Goal: Obtain resource: Download file/media

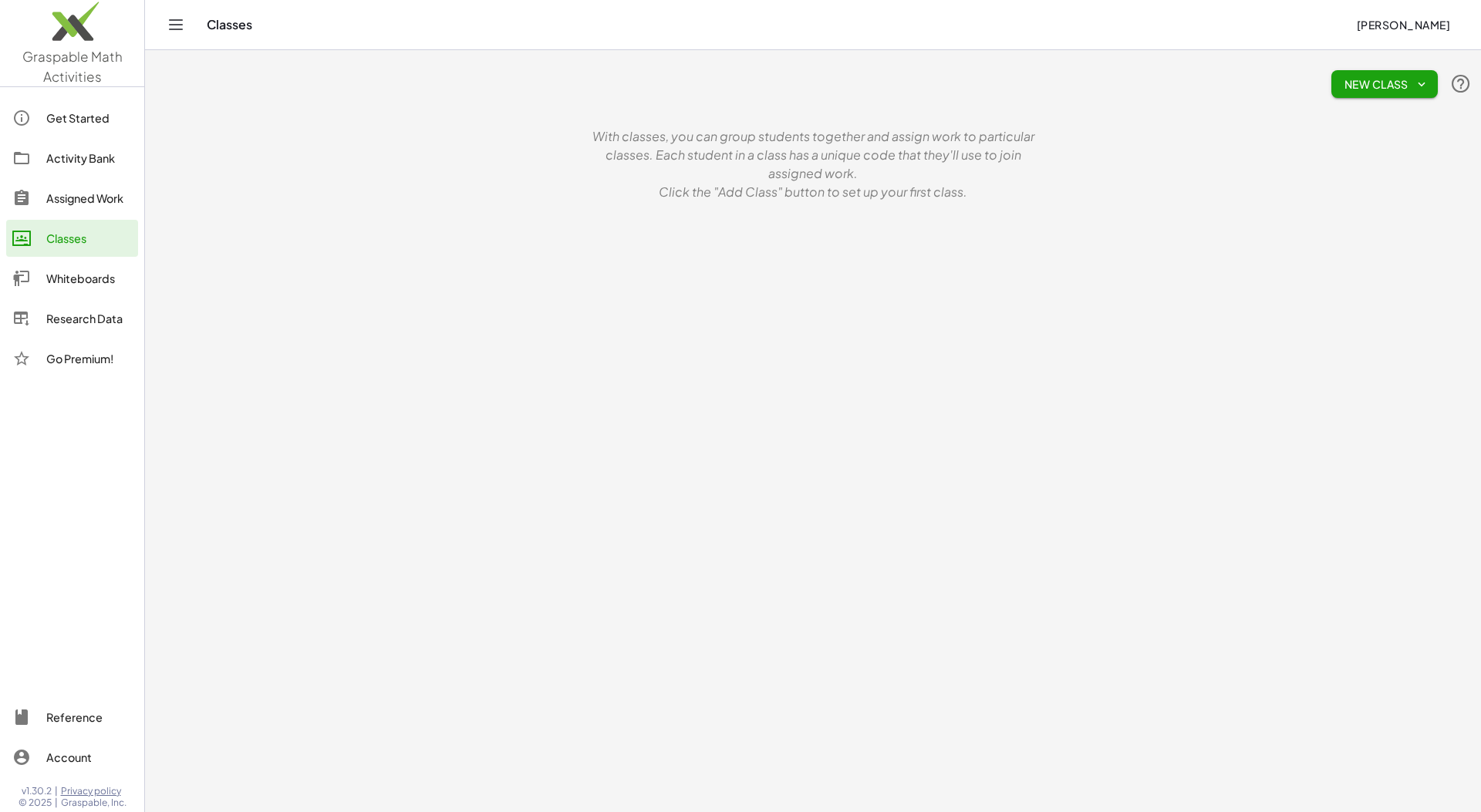
click at [98, 150] on div "Activity Bank" at bounding box center [89, 159] width 86 height 19
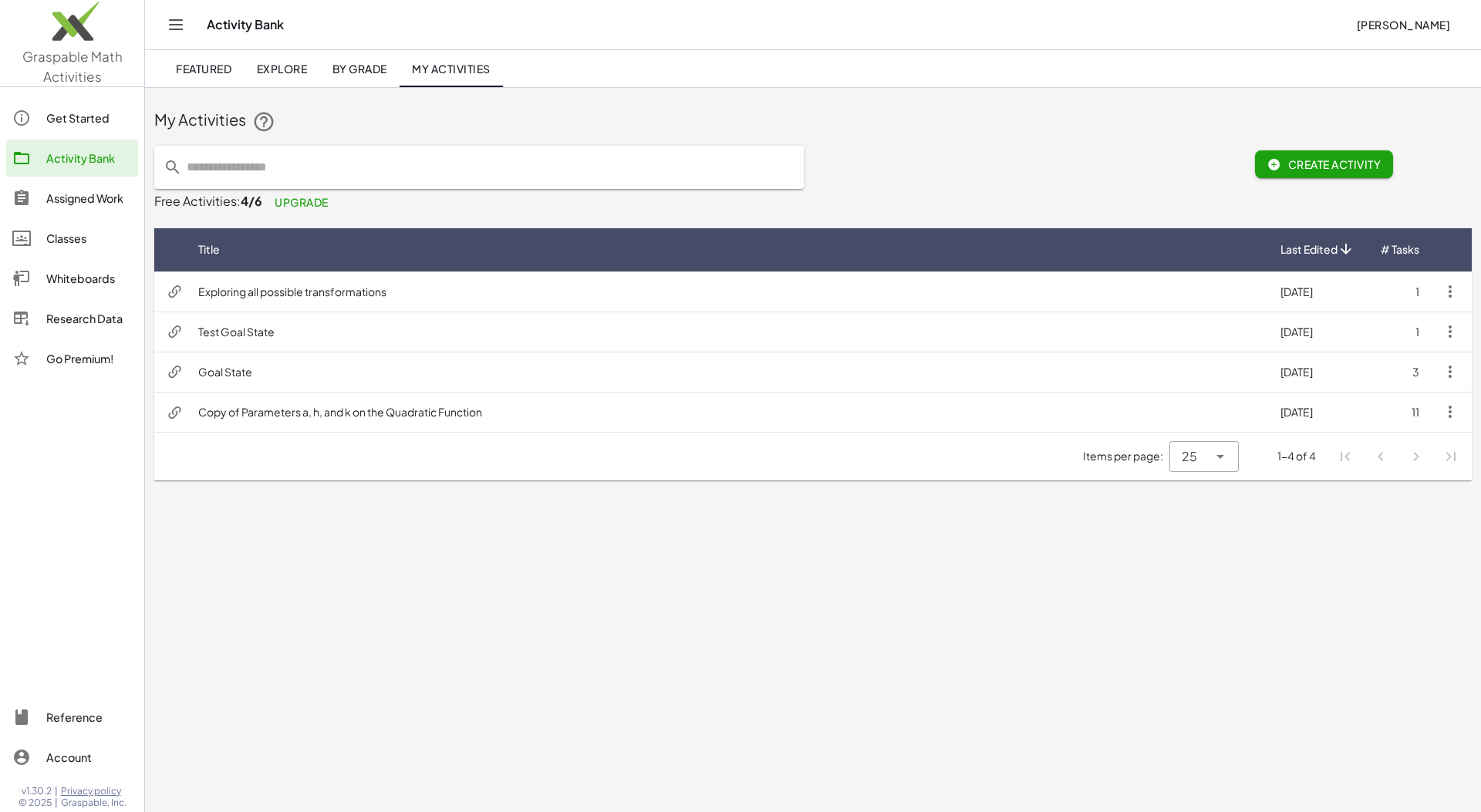
click at [75, 202] on div "Assigned Work" at bounding box center [89, 198] width 86 height 19
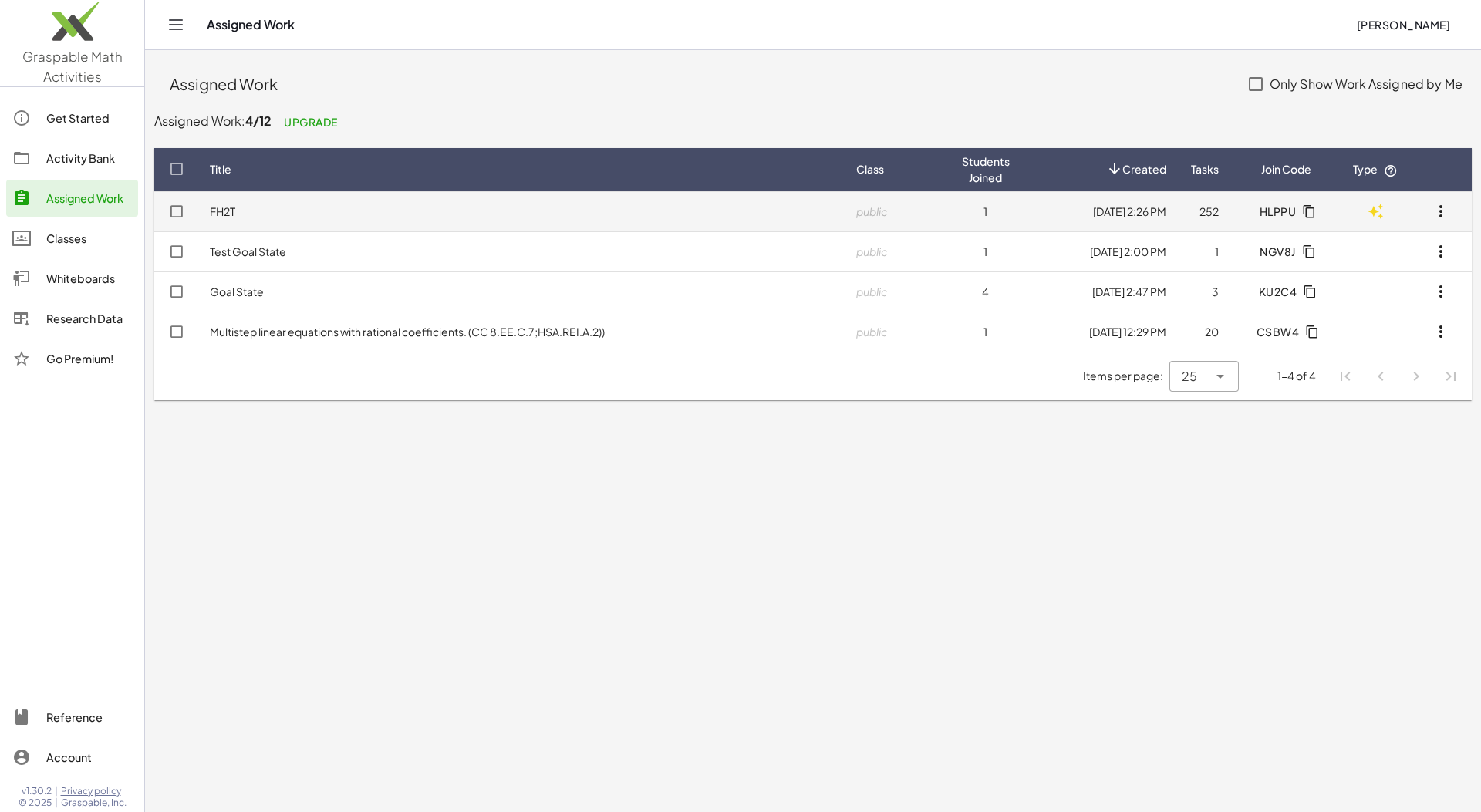
click at [219, 215] on link "FH2T" at bounding box center [223, 211] width 25 height 14
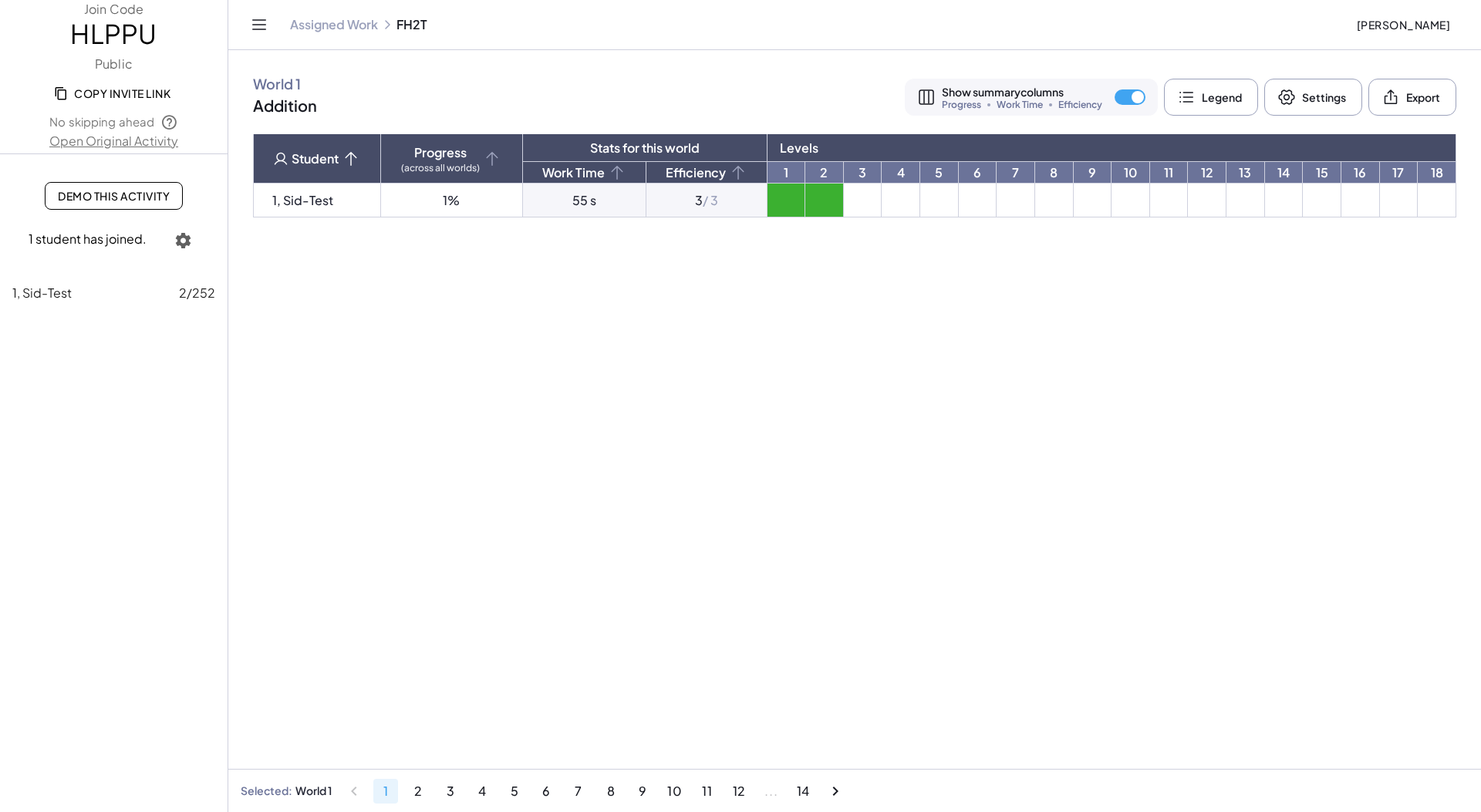
click at [110, 197] on span "Demo This Activity" at bounding box center [114, 196] width 112 height 14
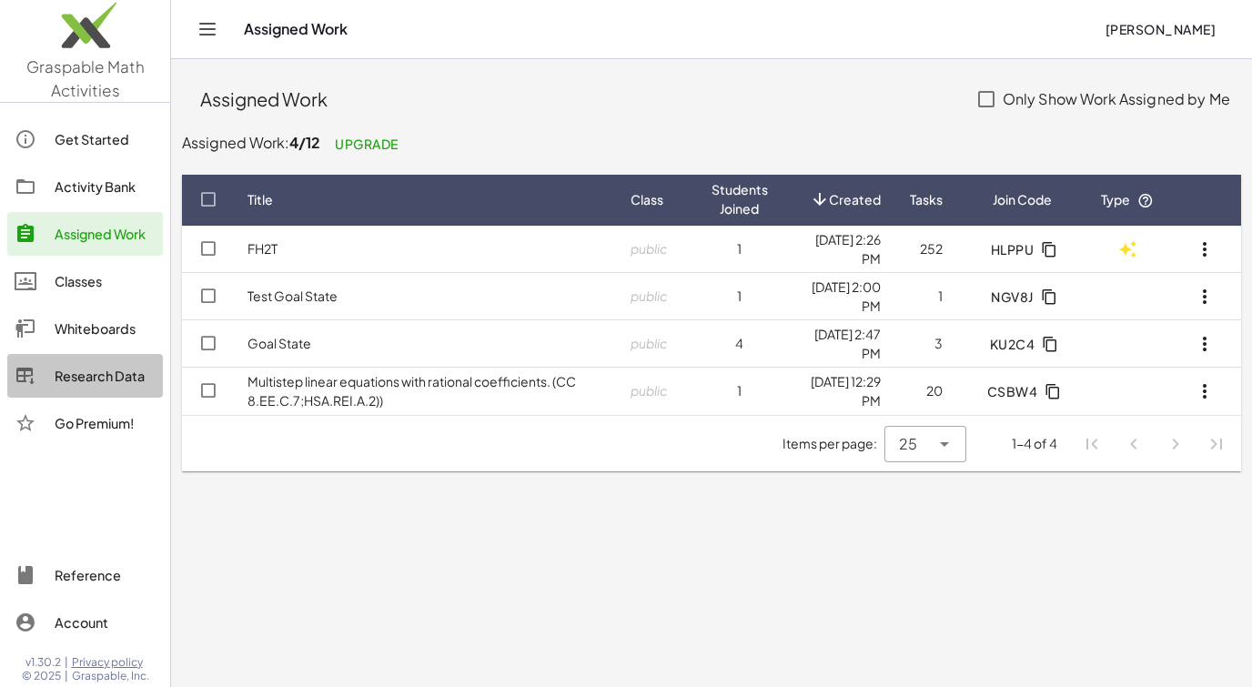
click at [96, 381] on div "Research Data" at bounding box center [105, 376] width 101 height 22
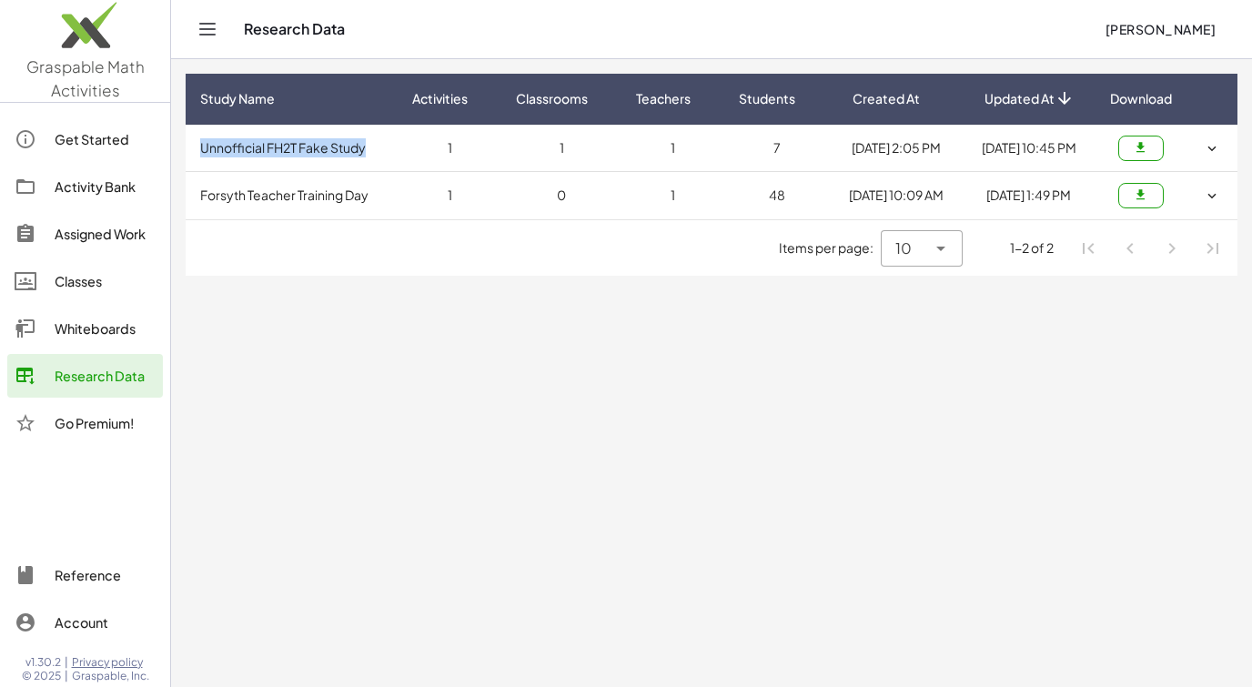
drag, startPoint x: 357, startPoint y: 145, endPoint x: 188, endPoint y: 148, distance: 168.4
click at [188, 148] on td "Unnofficial FH2T Fake Study" at bounding box center [292, 148] width 212 height 47
click at [208, 151] on td "Unnofficial FH2T Fake Study" at bounding box center [292, 148] width 212 height 47
click at [281, 149] on td "Unnofficial FH2T Fake Study" at bounding box center [292, 148] width 212 height 47
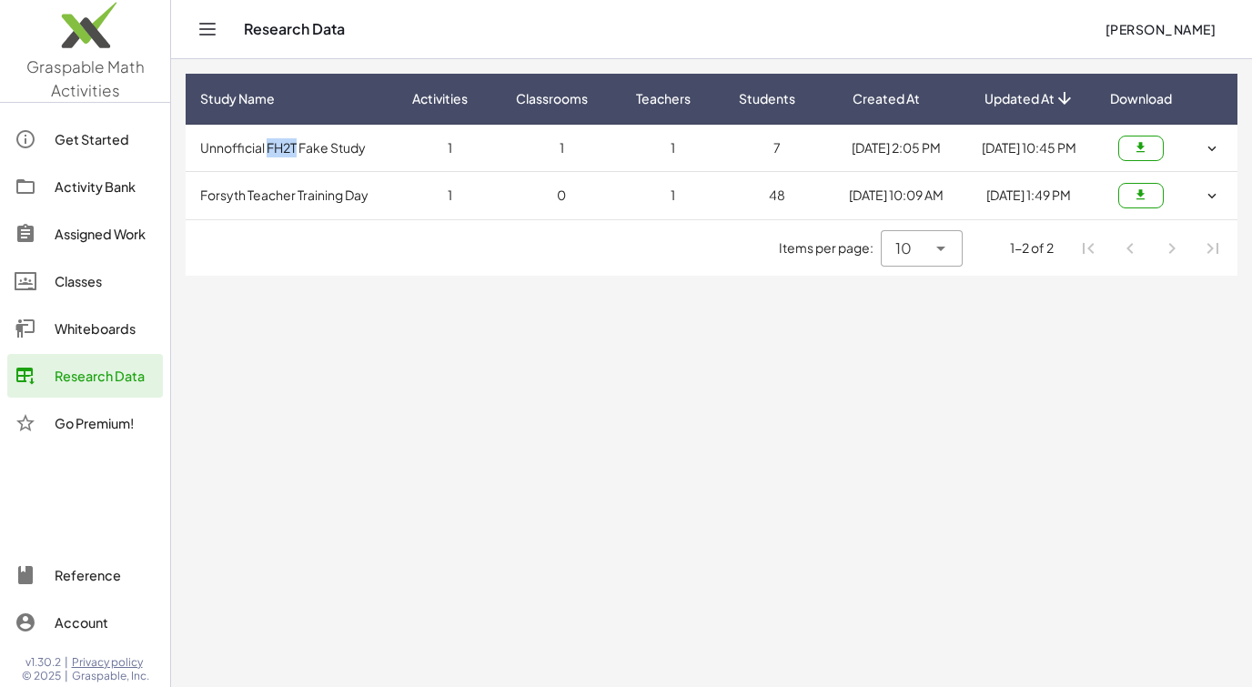
click at [281, 149] on td "Unnofficial FH2T Fake Study" at bounding box center [292, 148] width 212 height 47
click at [282, 149] on td "Unnofficial FH2T Fake Study" at bounding box center [292, 148] width 212 height 47
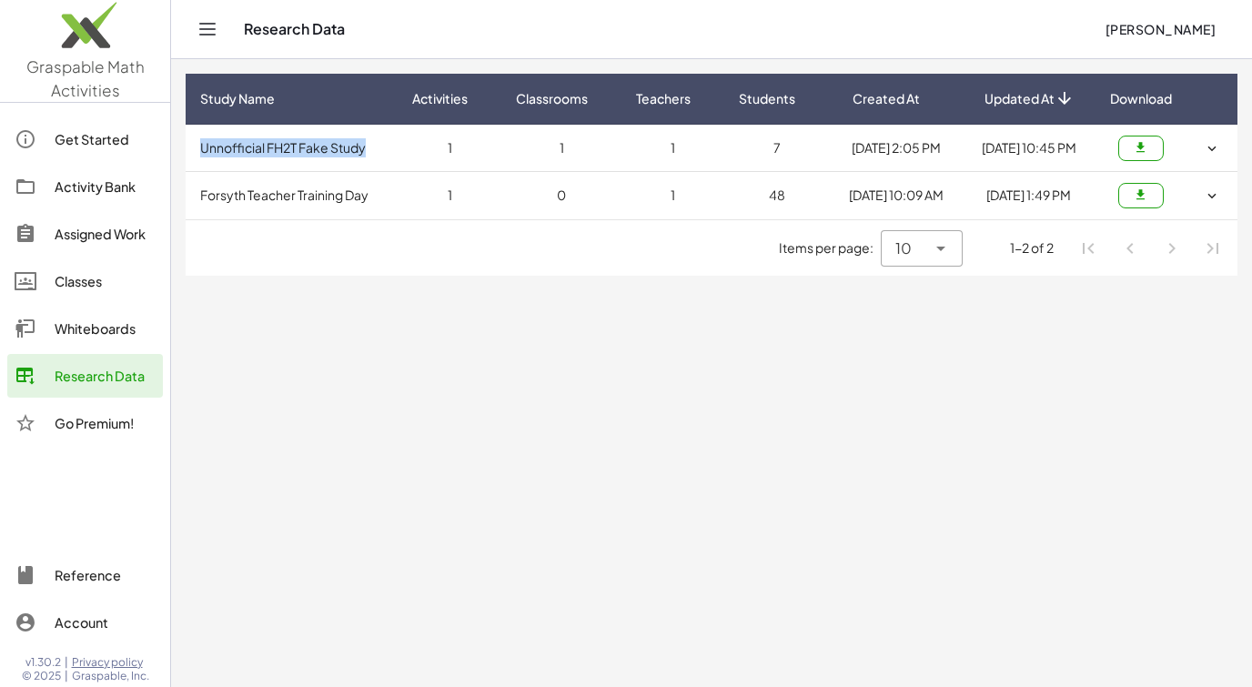
click at [1146, 147] on icon "button" at bounding box center [1141, 148] width 14 height 14
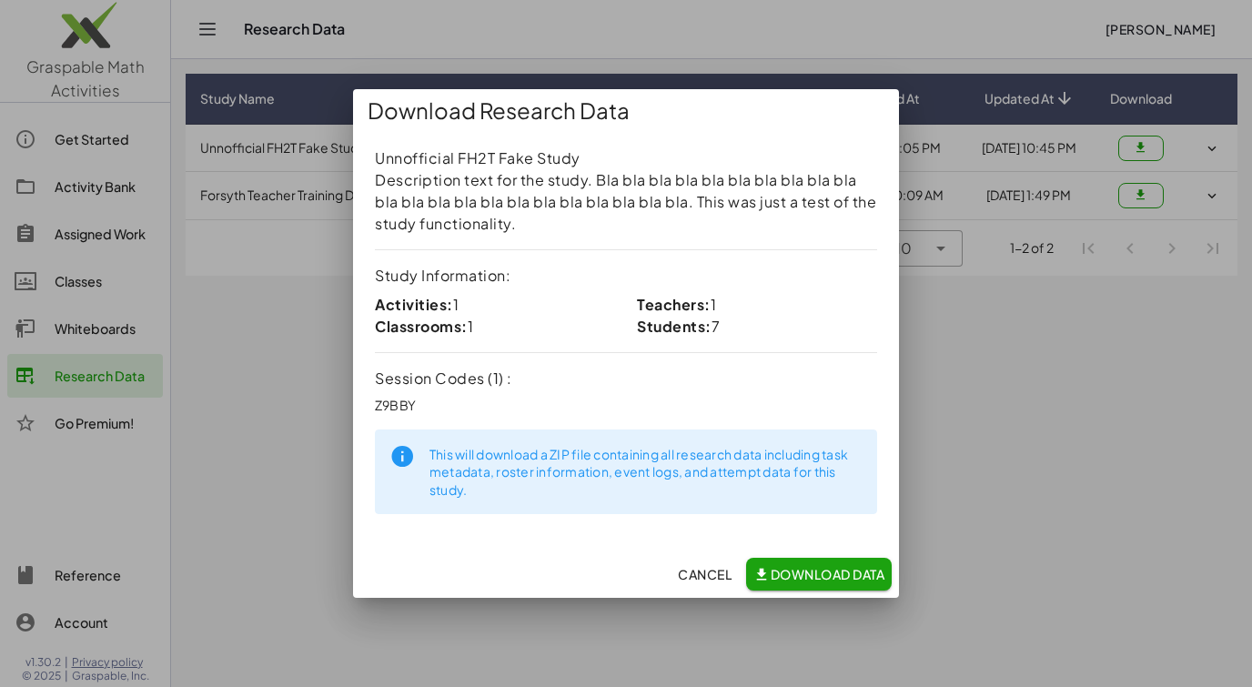
click at [804, 563] on button "Download Data" at bounding box center [819, 574] width 146 height 33
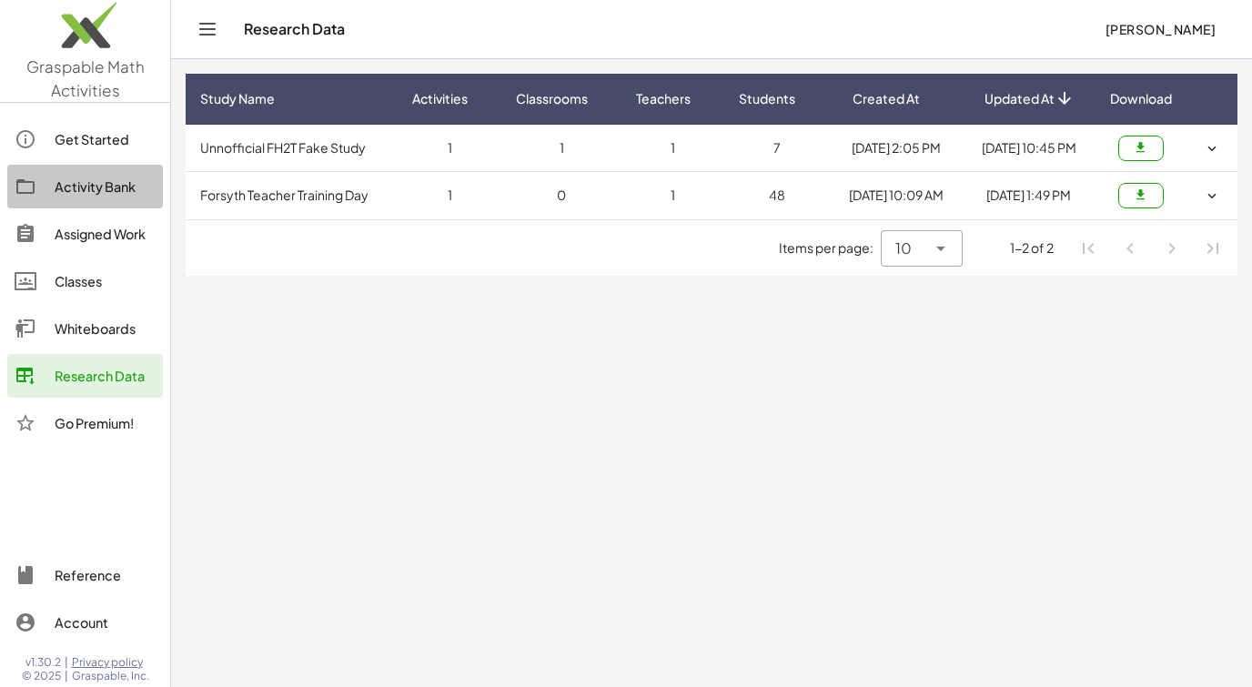
click at [93, 202] on link "Activity Bank" at bounding box center [85, 187] width 156 height 44
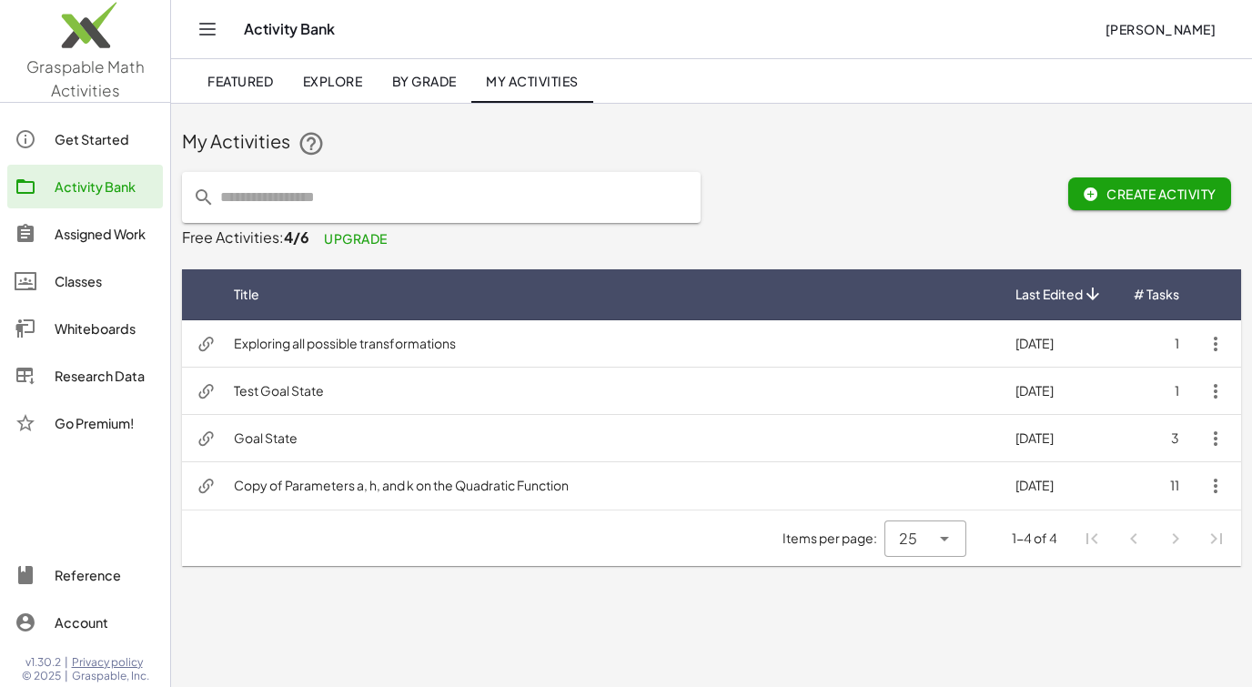
click at [92, 234] on div "Assigned Work" at bounding box center [105, 234] width 101 height 22
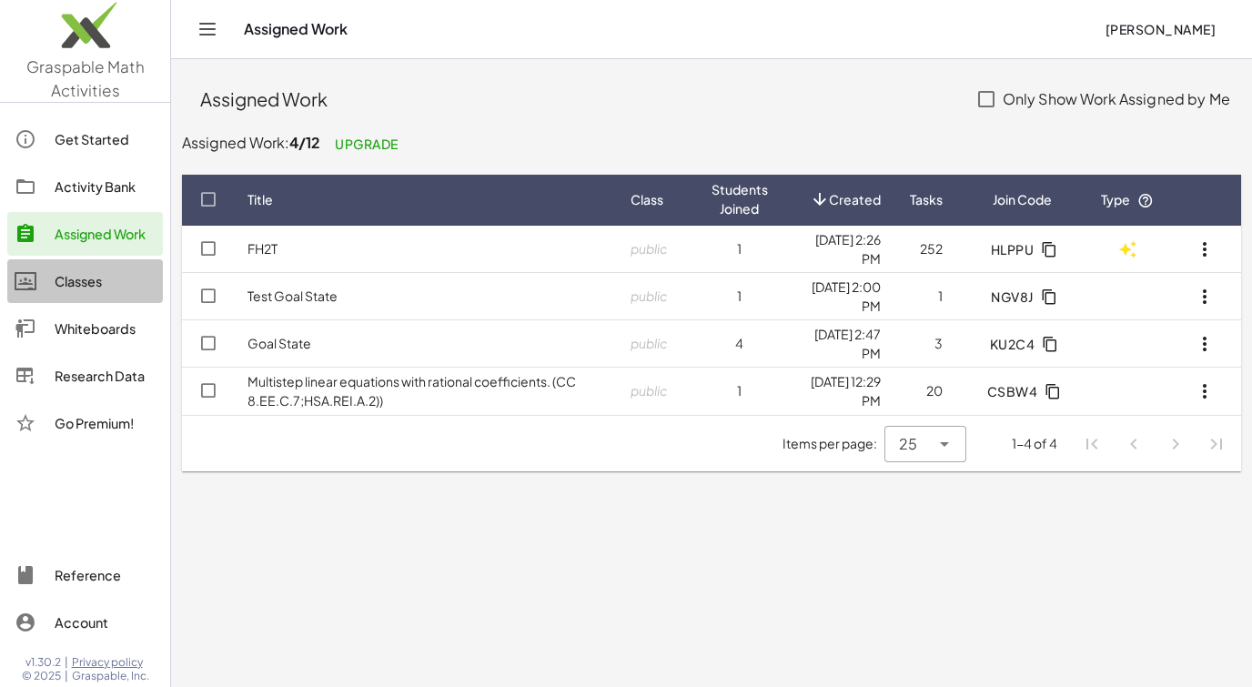
click at [101, 275] on div "Classes" at bounding box center [105, 281] width 101 height 22
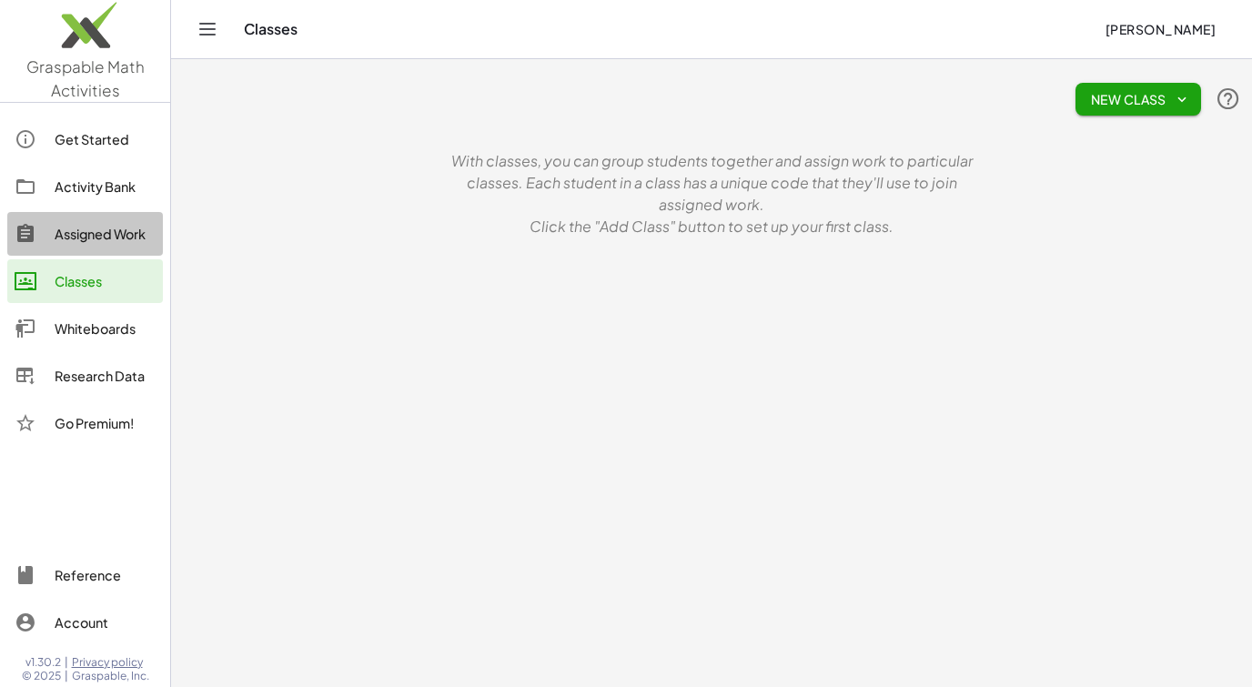
click at [103, 235] on div "Assigned Work" at bounding box center [105, 234] width 101 height 22
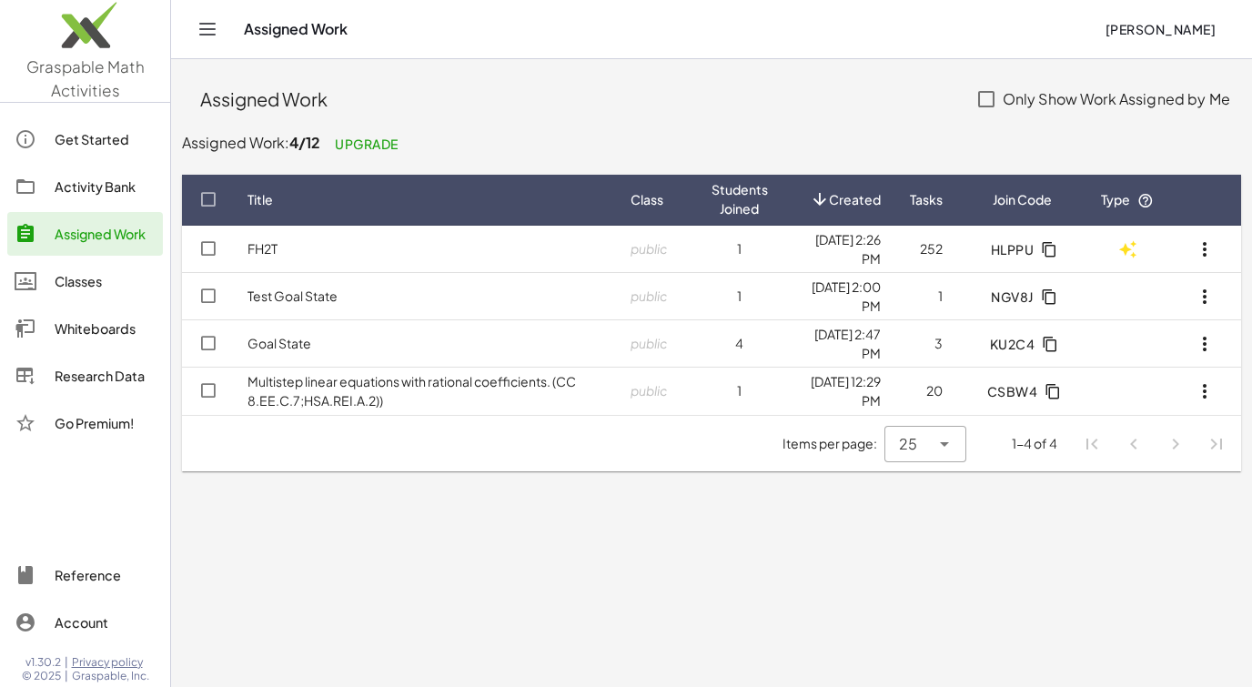
click at [104, 186] on div "Activity Bank" at bounding box center [105, 187] width 101 height 22
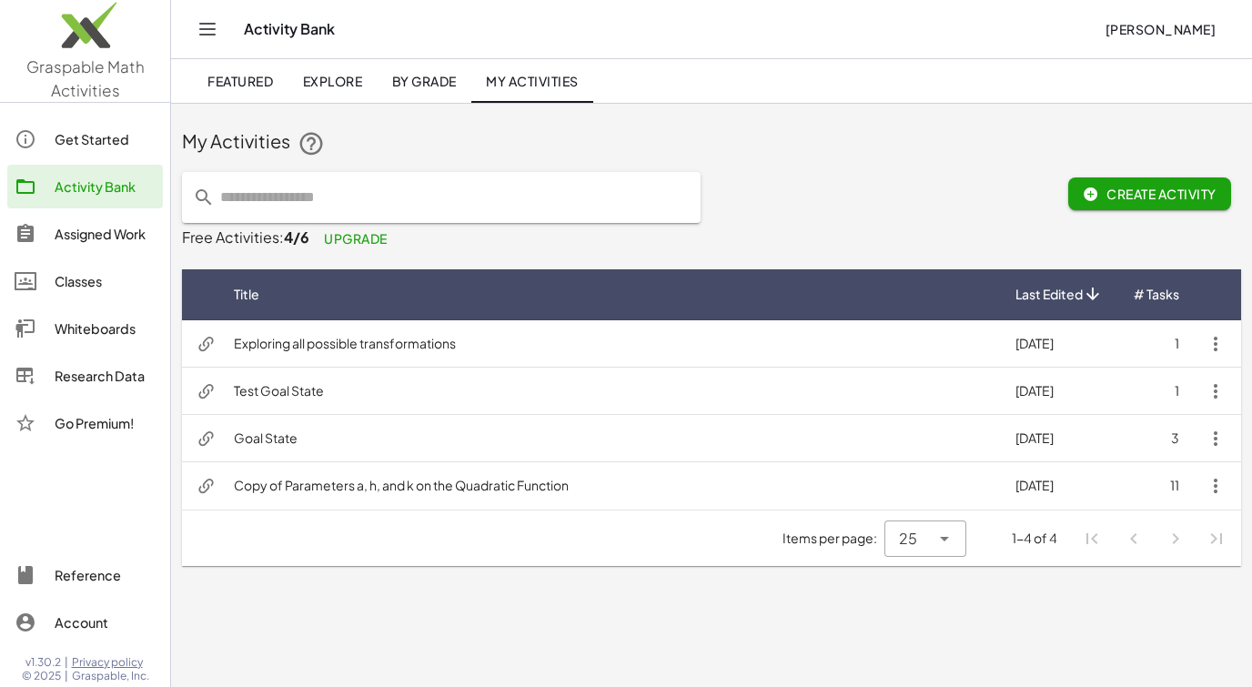
click at [110, 215] on link "Assigned Work" at bounding box center [85, 234] width 156 height 44
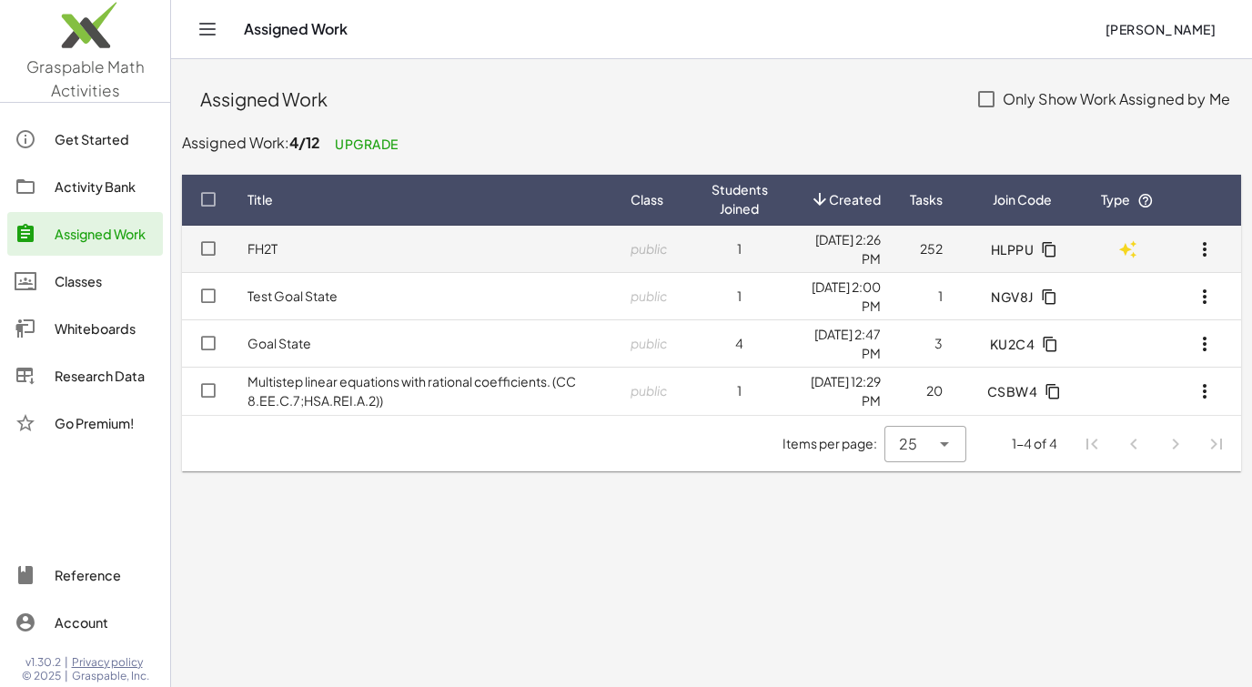
click at [258, 248] on link "FH2T" at bounding box center [263, 248] width 30 height 16
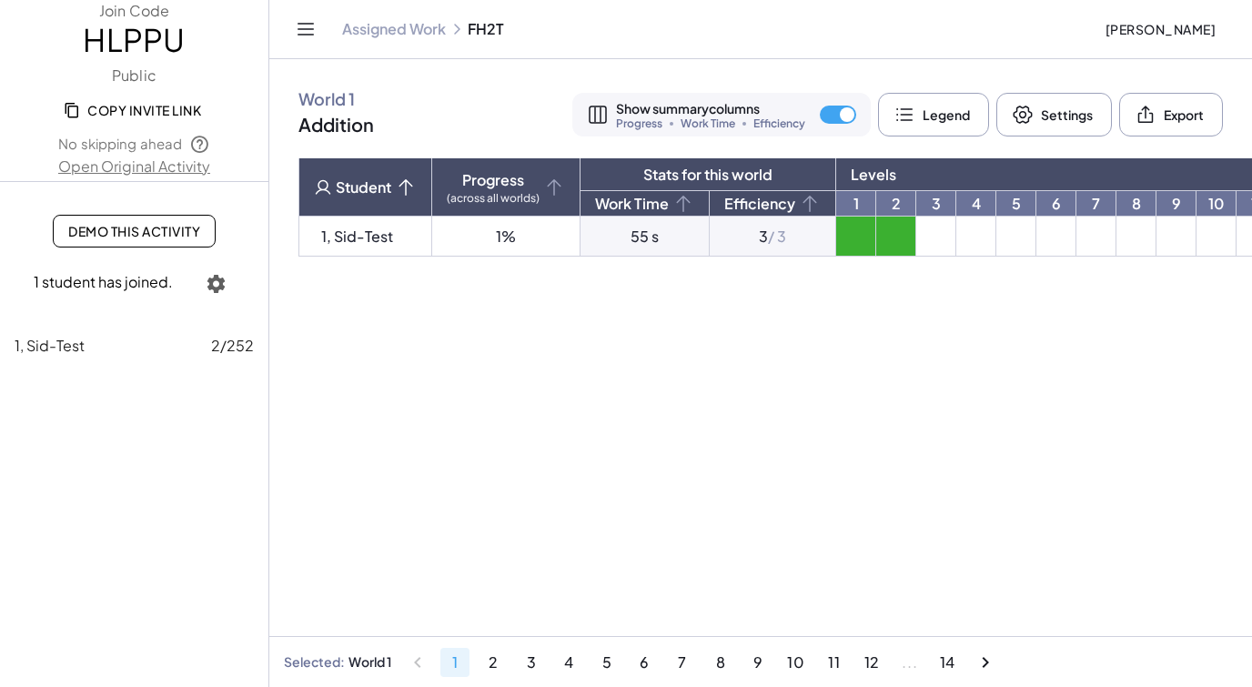
click at [139, 177] on link "Open Original Activity" at bounding box center [134, 167] width 268 height 22
click at [157, 175] on link "Open Original Activity" at bounding box center [134, 167] width 268 height 22
drag, startPoint x: 380, startPoint y: 258, endPoint x: 538, endPoint y: 264, distance: 158.5
click at [535, 264] on div "World 1 Addition Show summary columns Progress Work Time Efficiency Legend Sett…" at bounding box center [760, 163] width 983 height 208
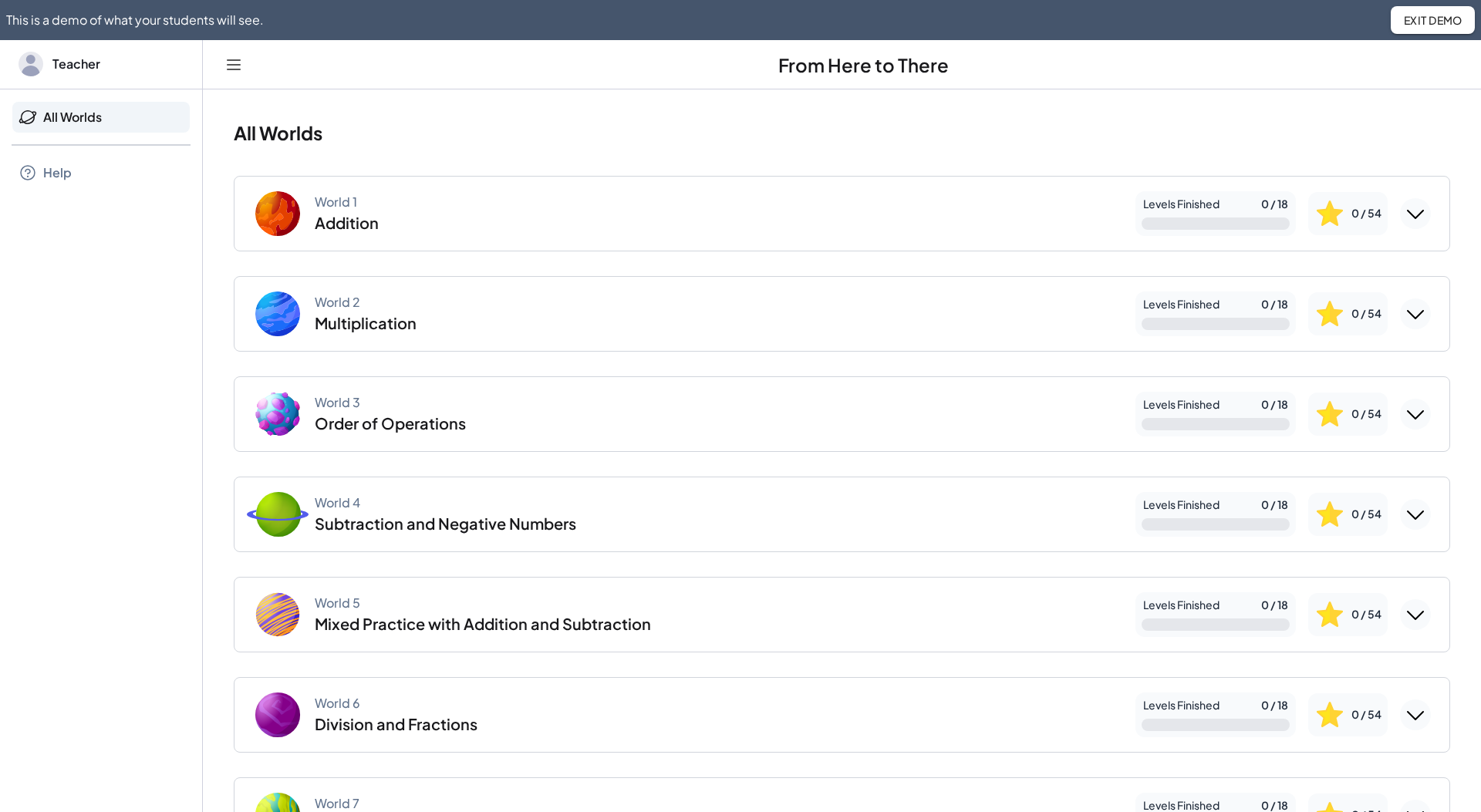
click at [1421, 212] on icon "Expand World 1" at bounding box center [1416, 214] width 15 height 8
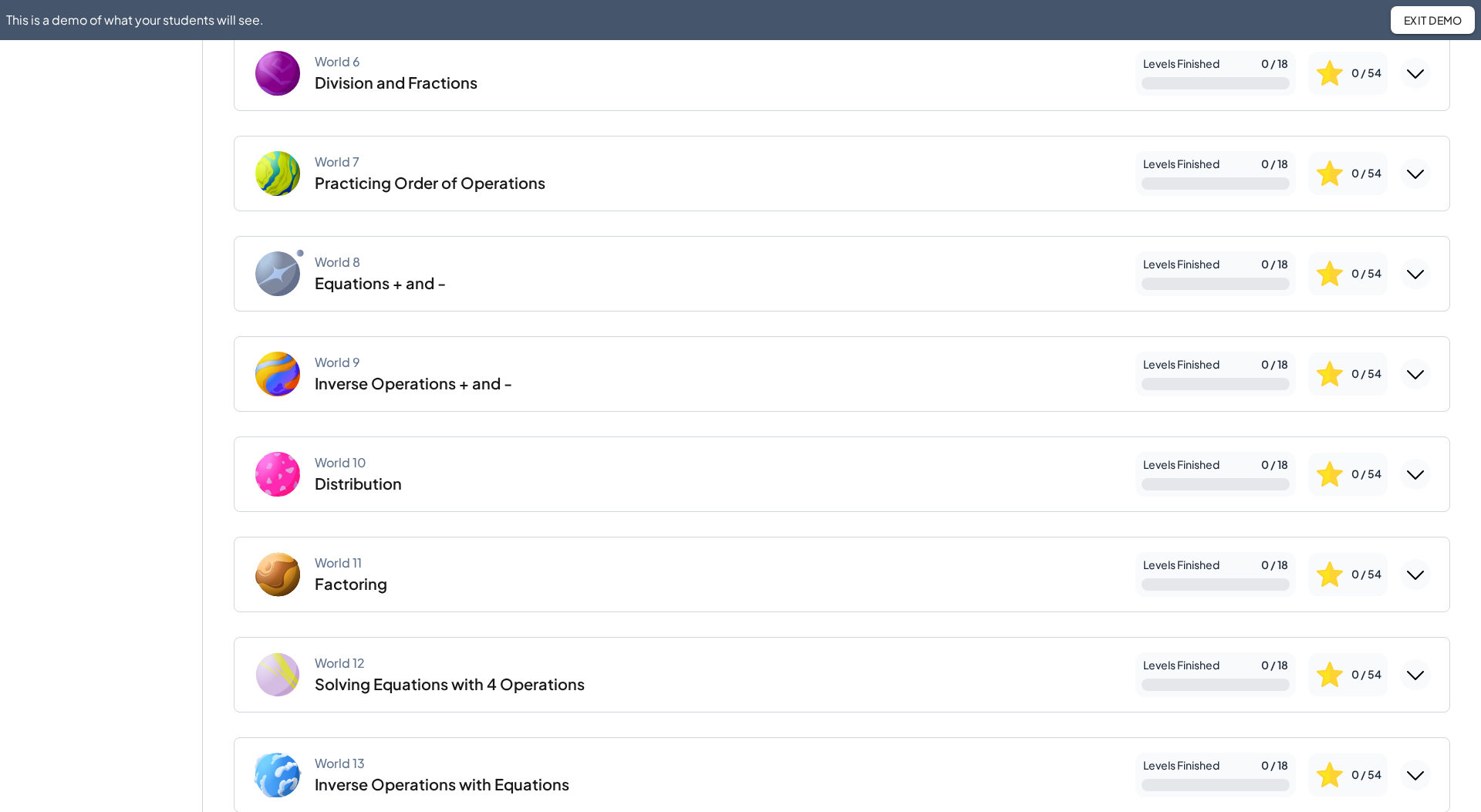
scroll to position [1069, 0]
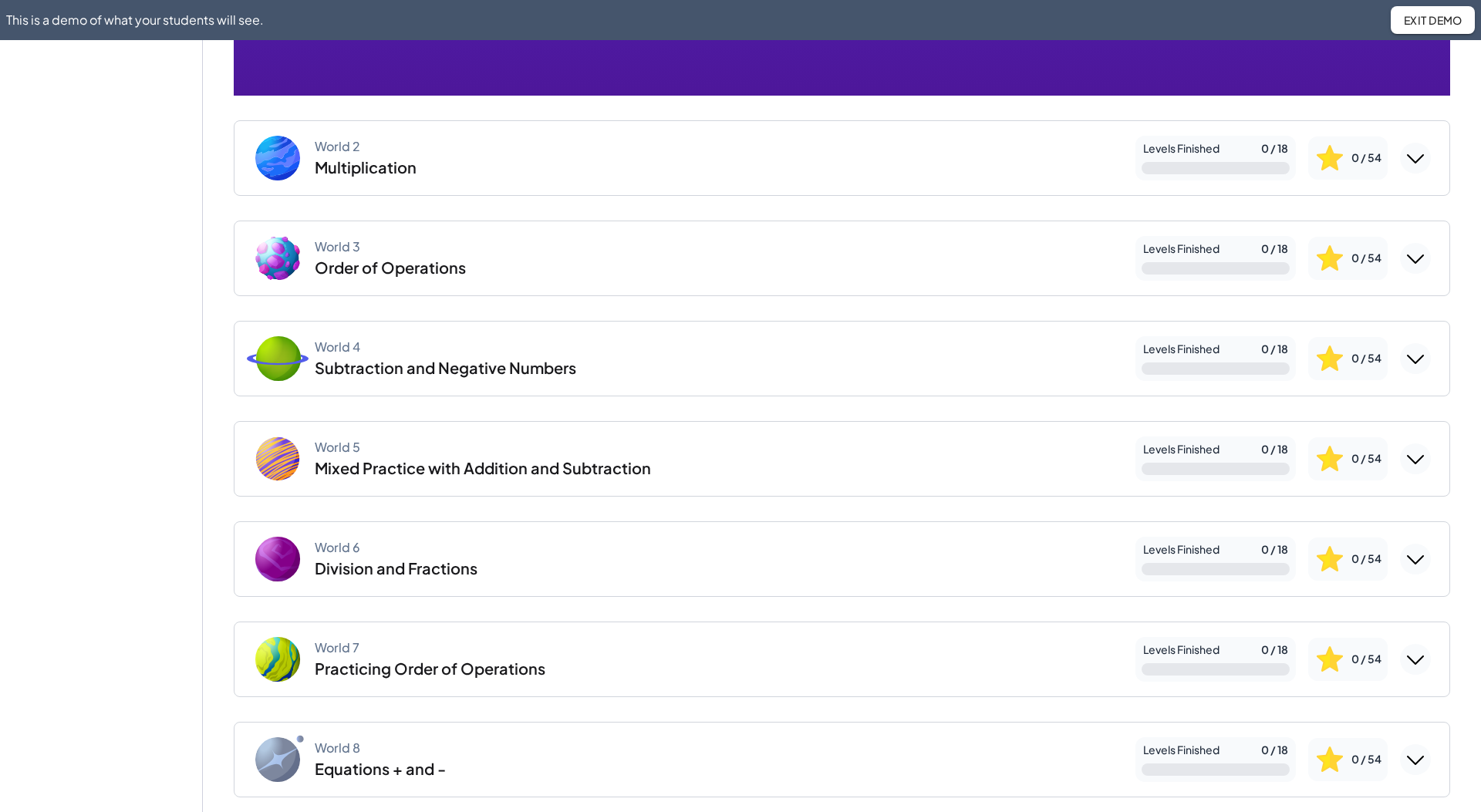
click at [1408, 164] on icon "Expand World 2" at bounding box center [1415, 158] width 25 height 25
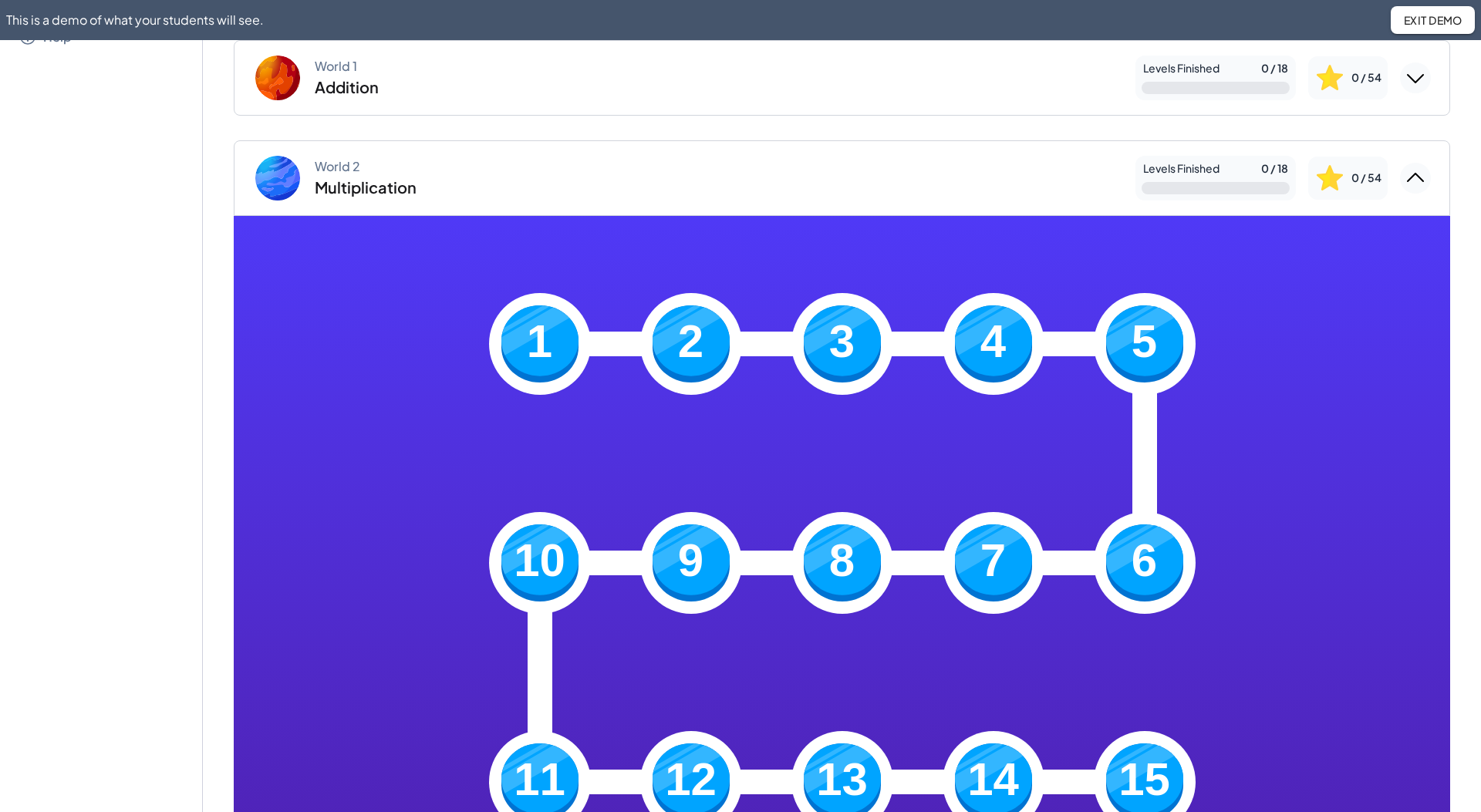
scroll to position [389, 0]
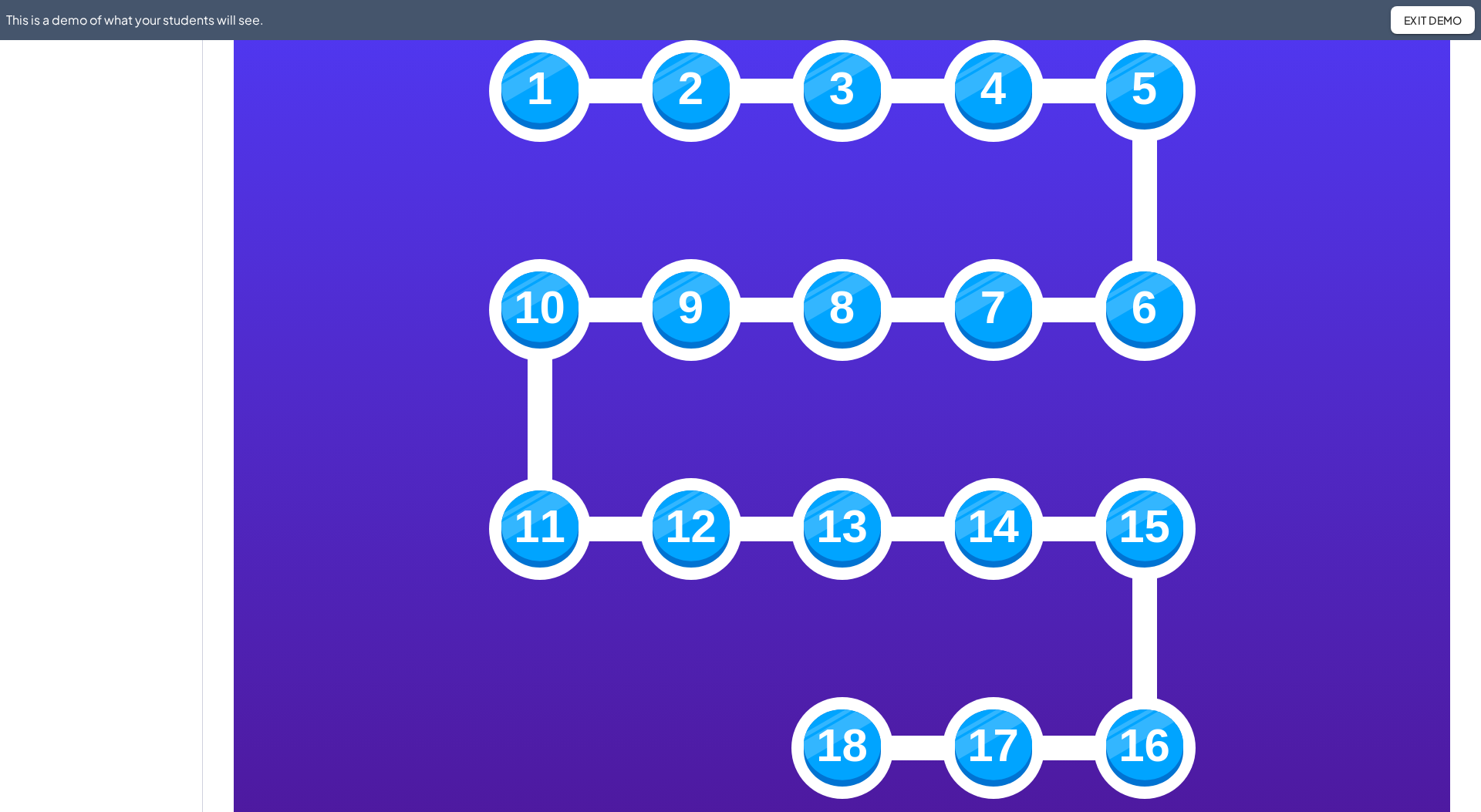
click at [831, 314] on img at bounding box center [842, 309] width 77 height 77
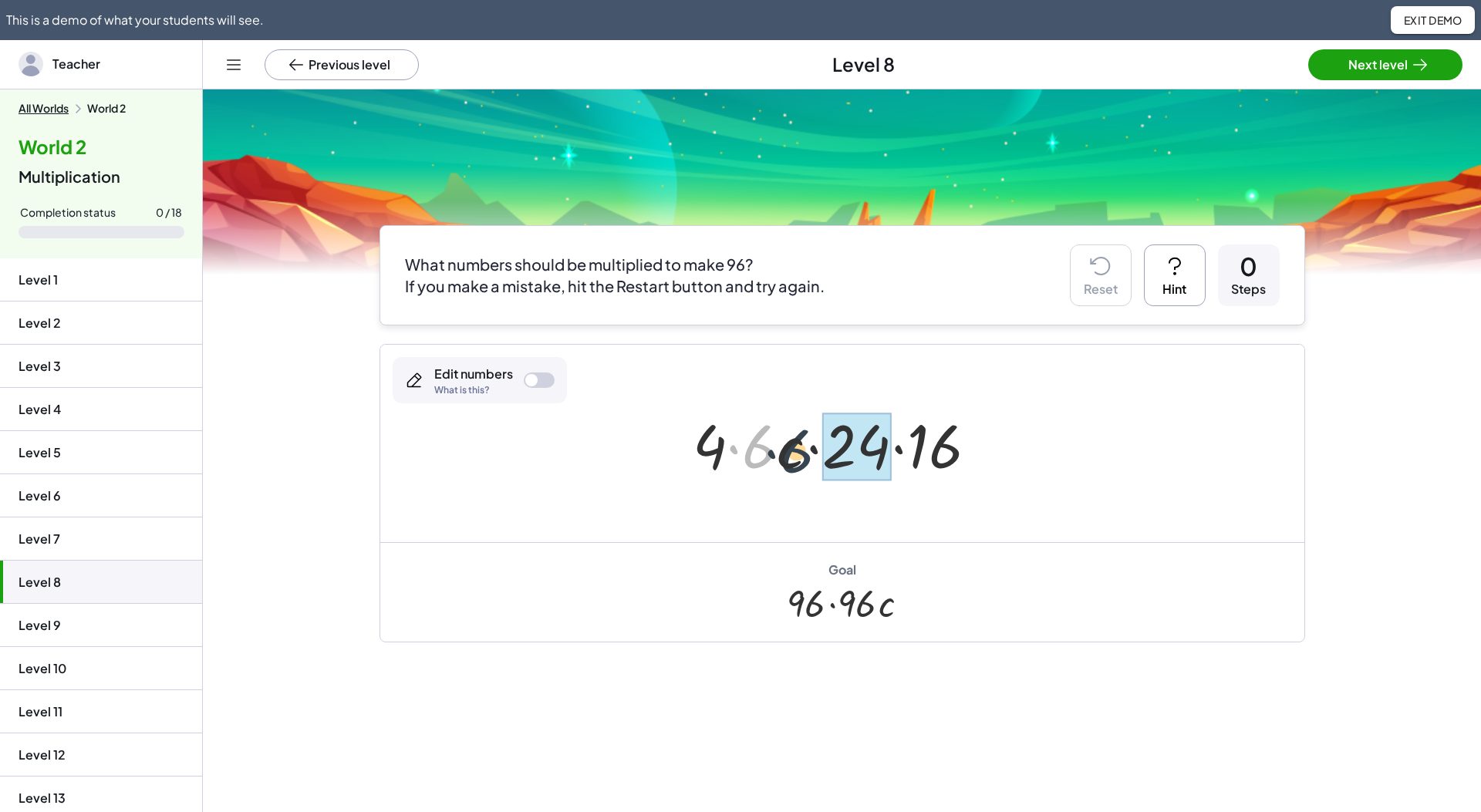
drag, startPoint x: 827, startPoint y: 430, endPoint x: 867, endPoint y: 451, distance: 45.2
click at [888, 448] on div at bounding box center [848, 444] width 326 height 80
drag, startPoint x: 734, startPoint y: 454, endPoint x: 968, endPoint y: 457, distance: 234.0
click at [1005, 506] on div "· 6 · c · 4 · 6 · c · 24 · 16 · 4 · 6 · c · 24 · 16" at bounding box center [843, 443] width 924 height 197
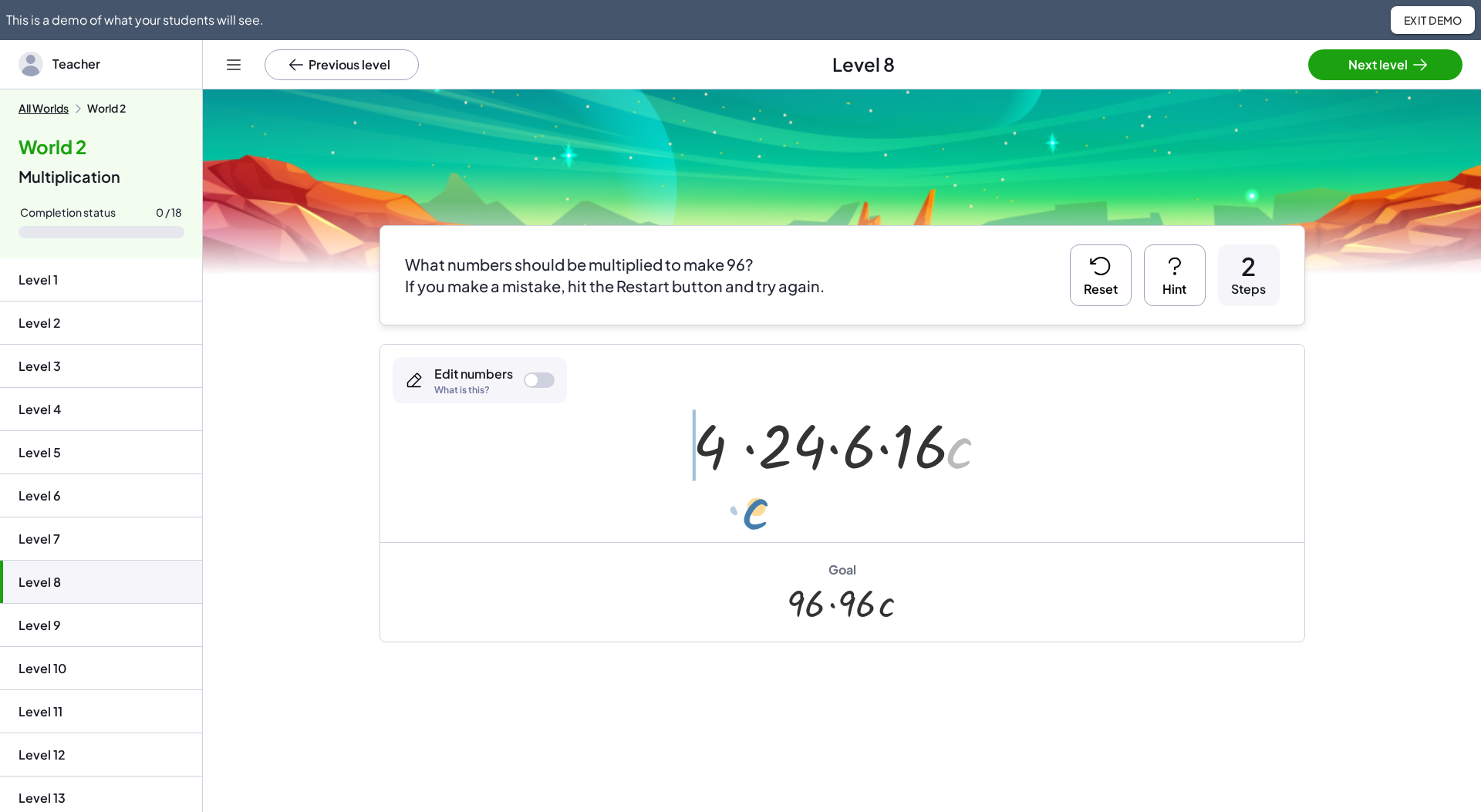
drag, startPoint x: 909, startPoint y: 475, endPoint x: 704, endPoint y: 498, distance: 206.3
click at [714, 540] on div "· 4 · 6 · c · 24 · 16 · c · c · 4 · 6 · c · 24 · 16 · 4 · c · 24 · 6 · 16" at bounding box center [843, 443] width 924 height 197
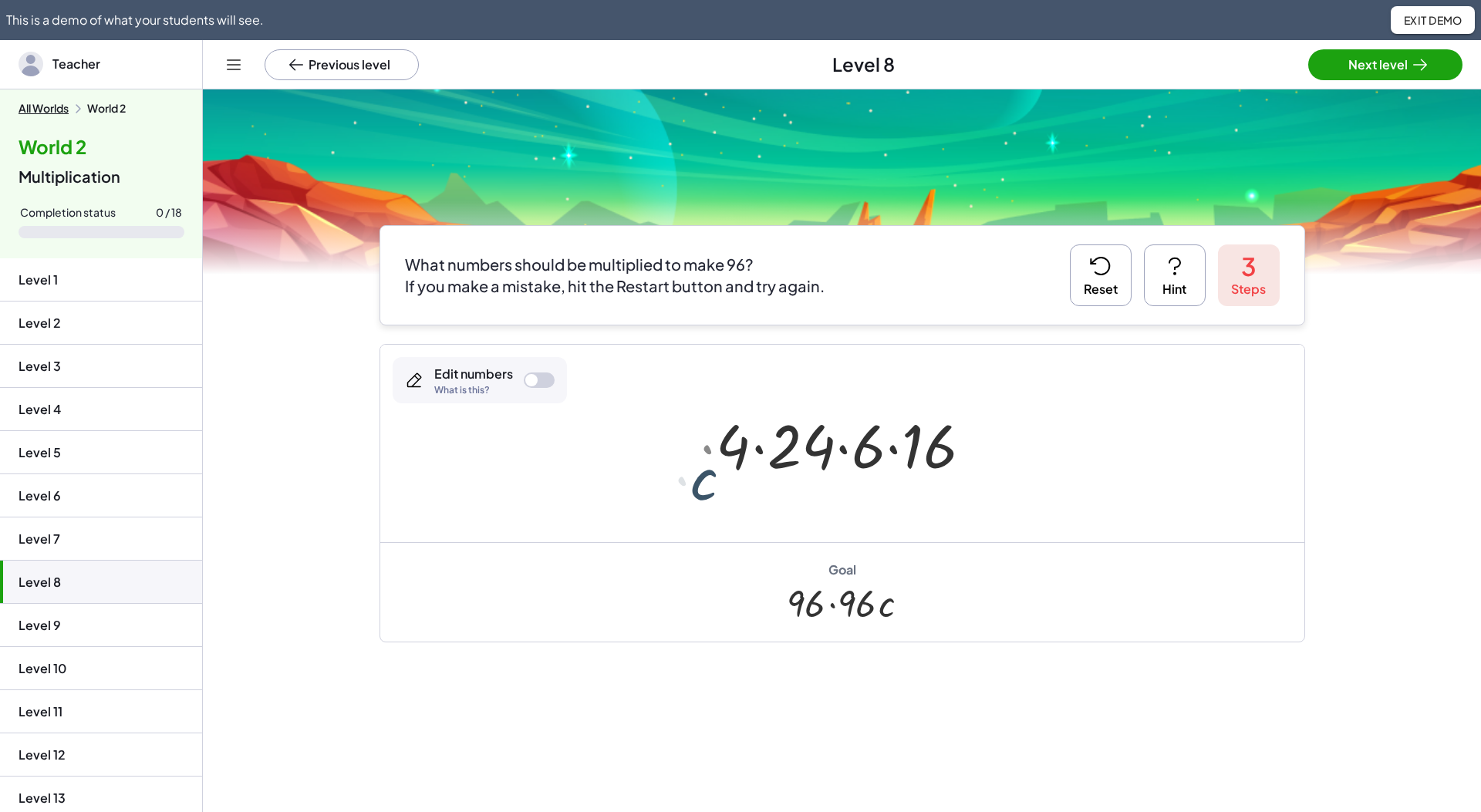
drag, startPoint x: 734, startPoint y: 477, endPoint x: 982, endPoint y: 479, distance: 248.0
click at [982, 479] on div "· 4 · 6 · c · 24 · 16 · c · c · 4 · 6 · c · 24 · 16 · 4 · c · 24 · 6 · 16 · 4 ·…" at bounding box center [843, 443] width 361 height 87
click at [287, 68] on button "Previous level" at bounding box center [342, 64] width 154 height 31
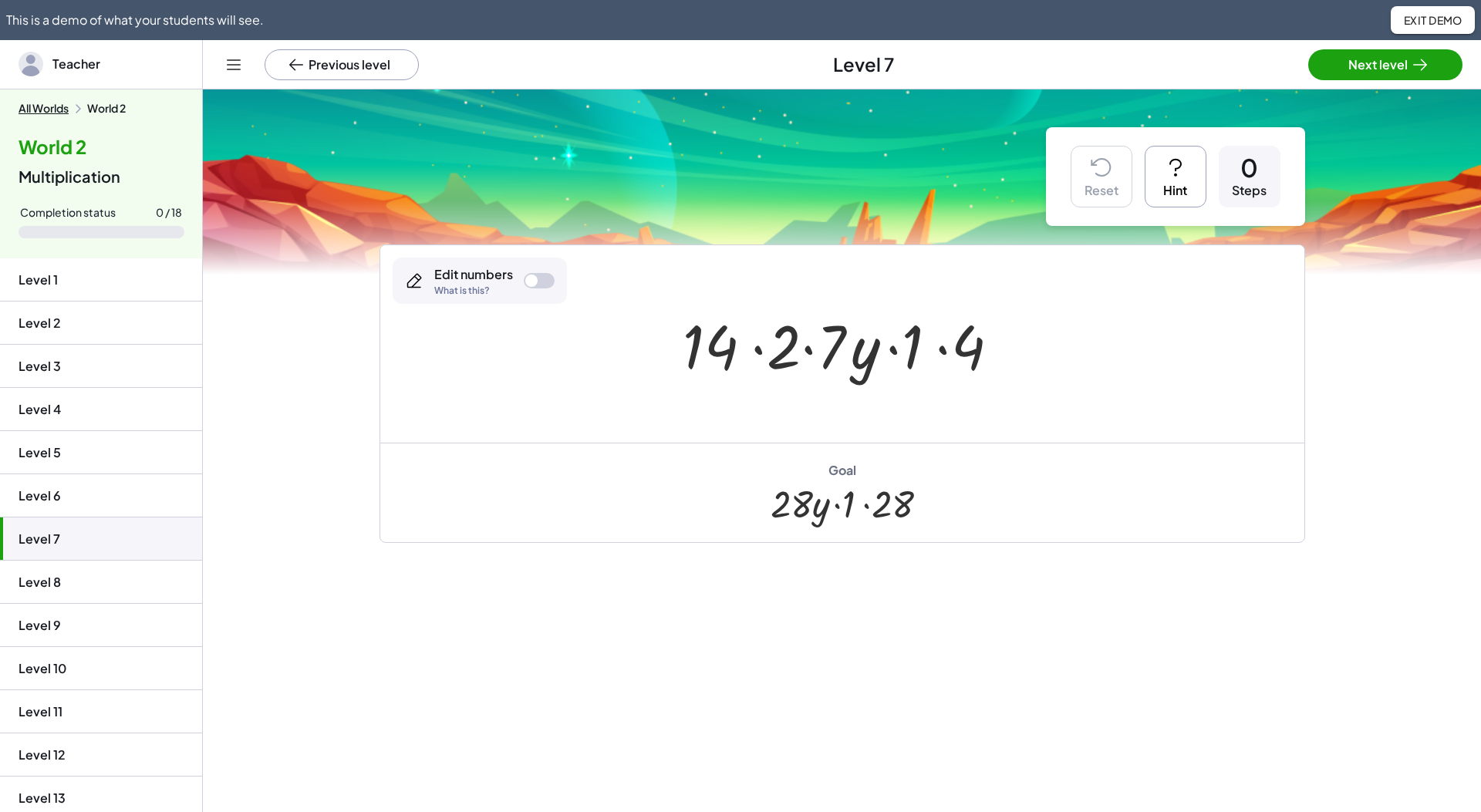
click at [287, 68] on button "Previous level" at bounding box center [342, 64] width 154 height 31
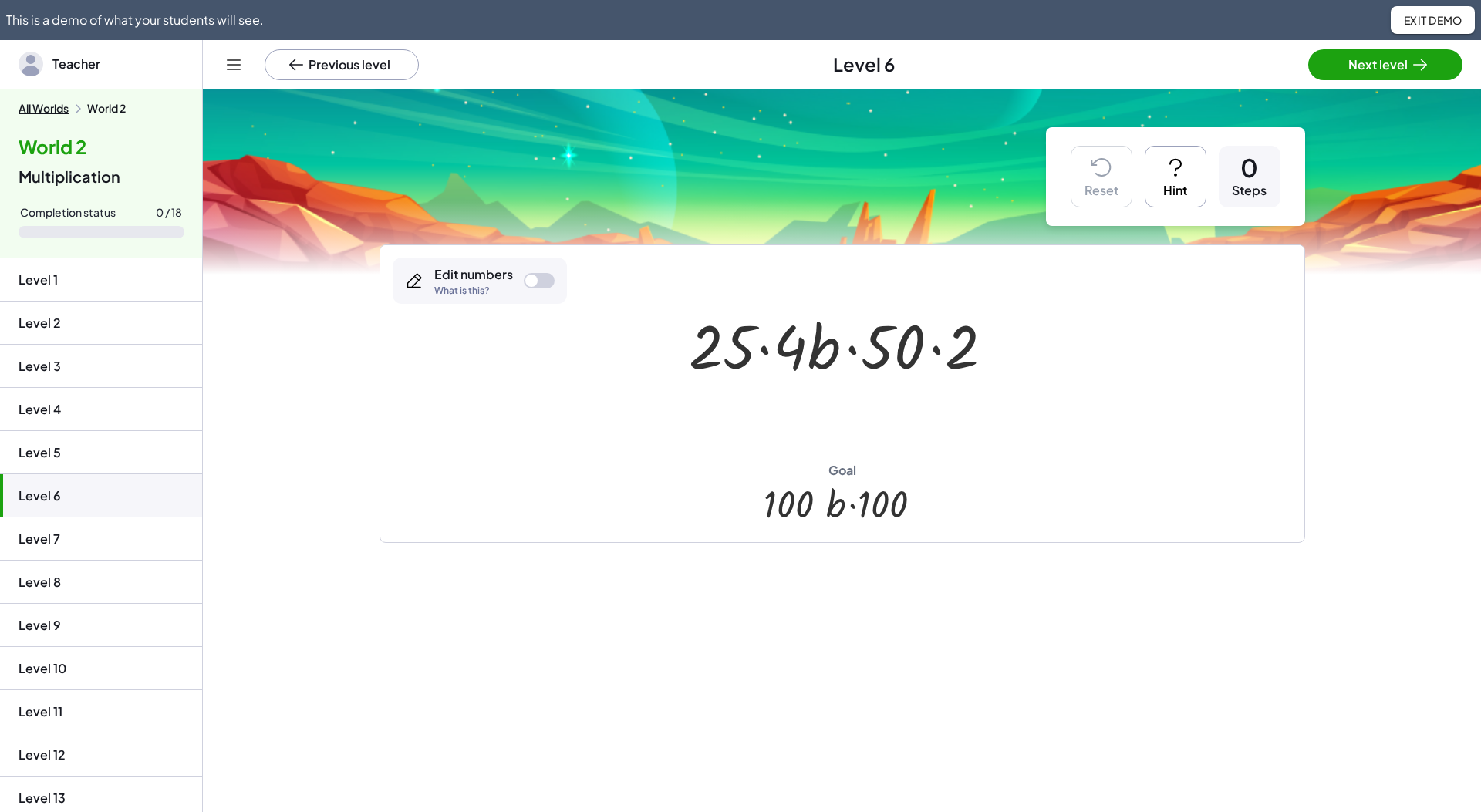
click at [287, 68] on button "Previous level" at bounding box center [342, 64] width 154 height 31
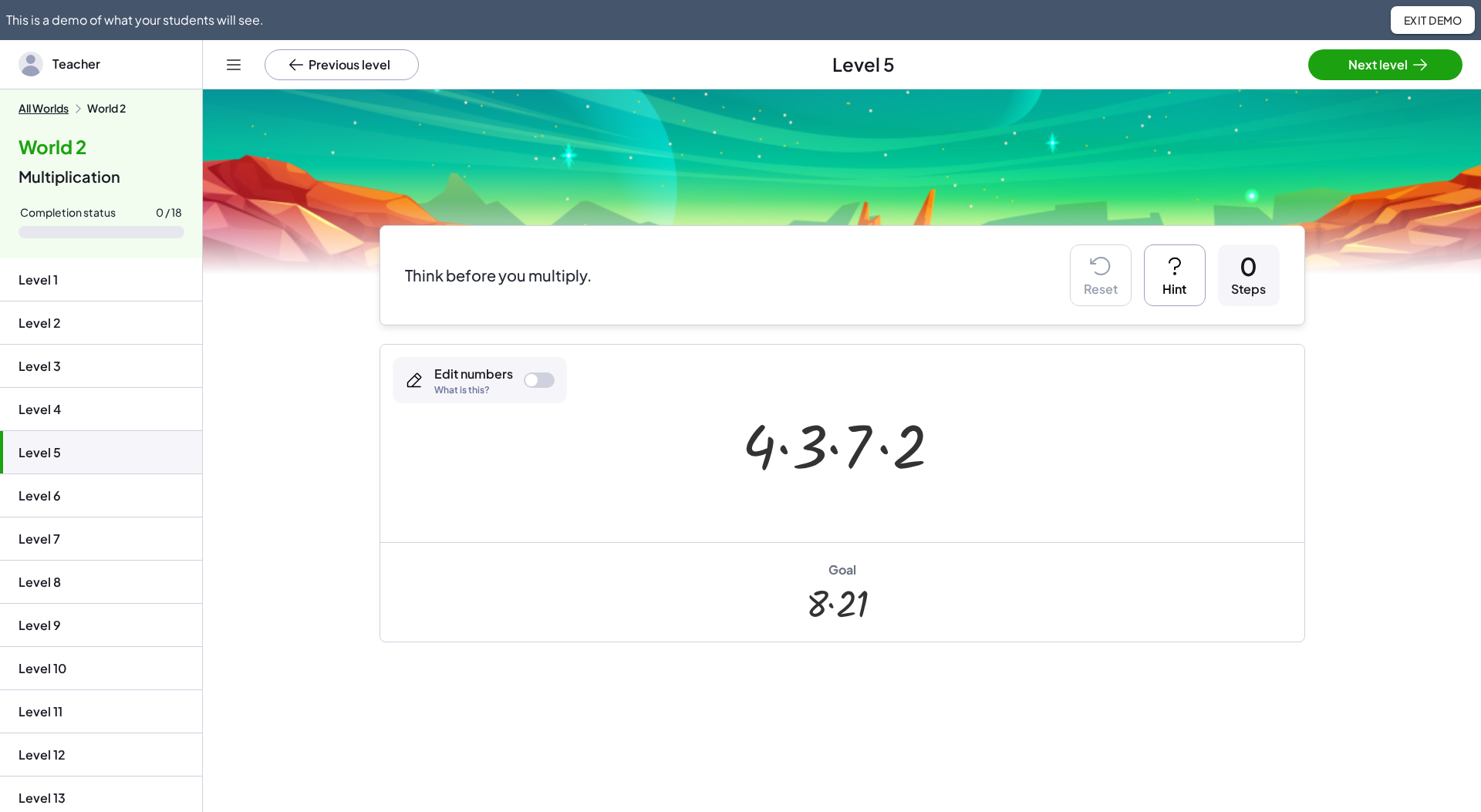
click at [287, 68] on button "Previous level" at bounding box center [342, 64] width 154 height 31
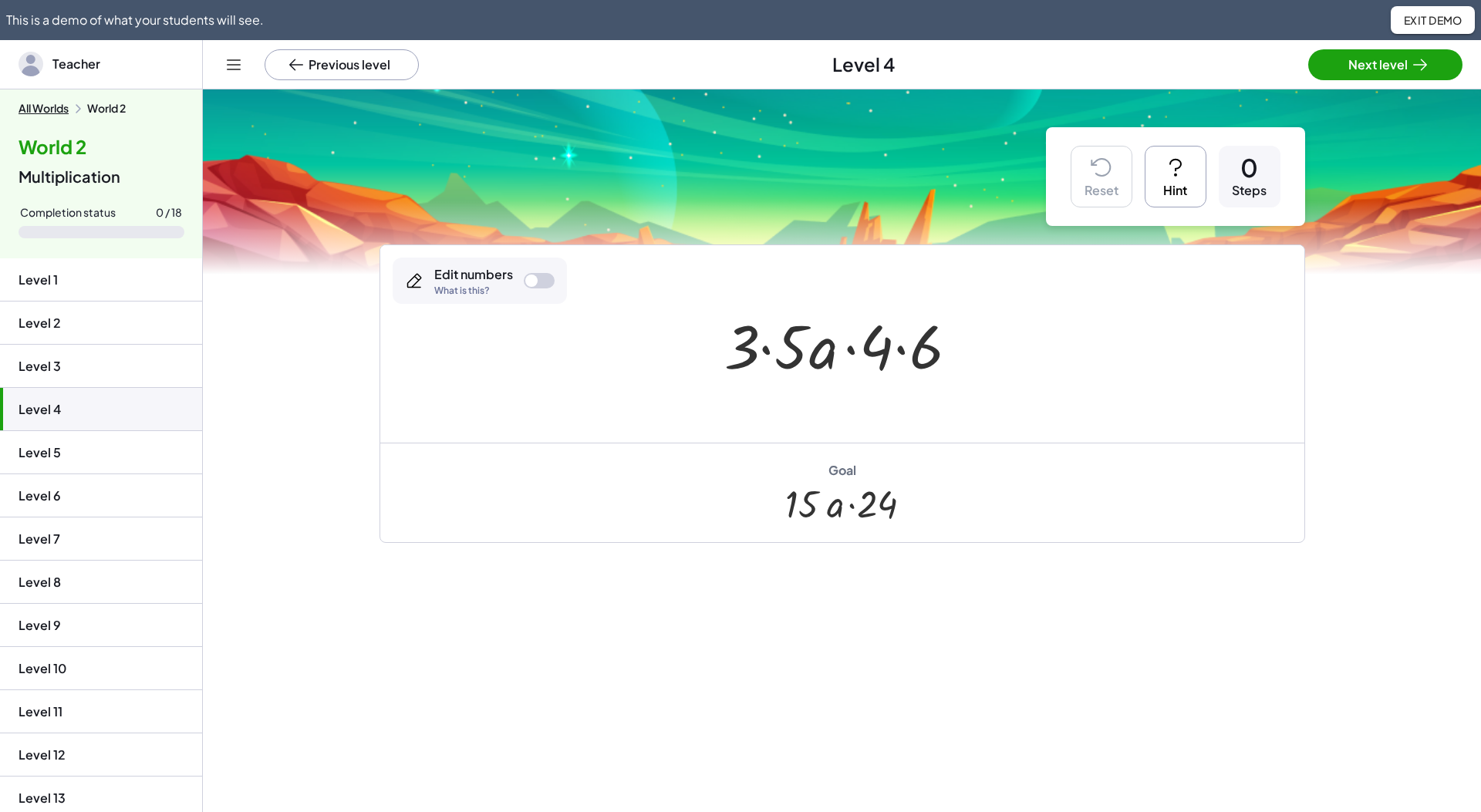
click at [287, 68] on button "Previous level" at bounding box center [342, 64] width 154 height 31
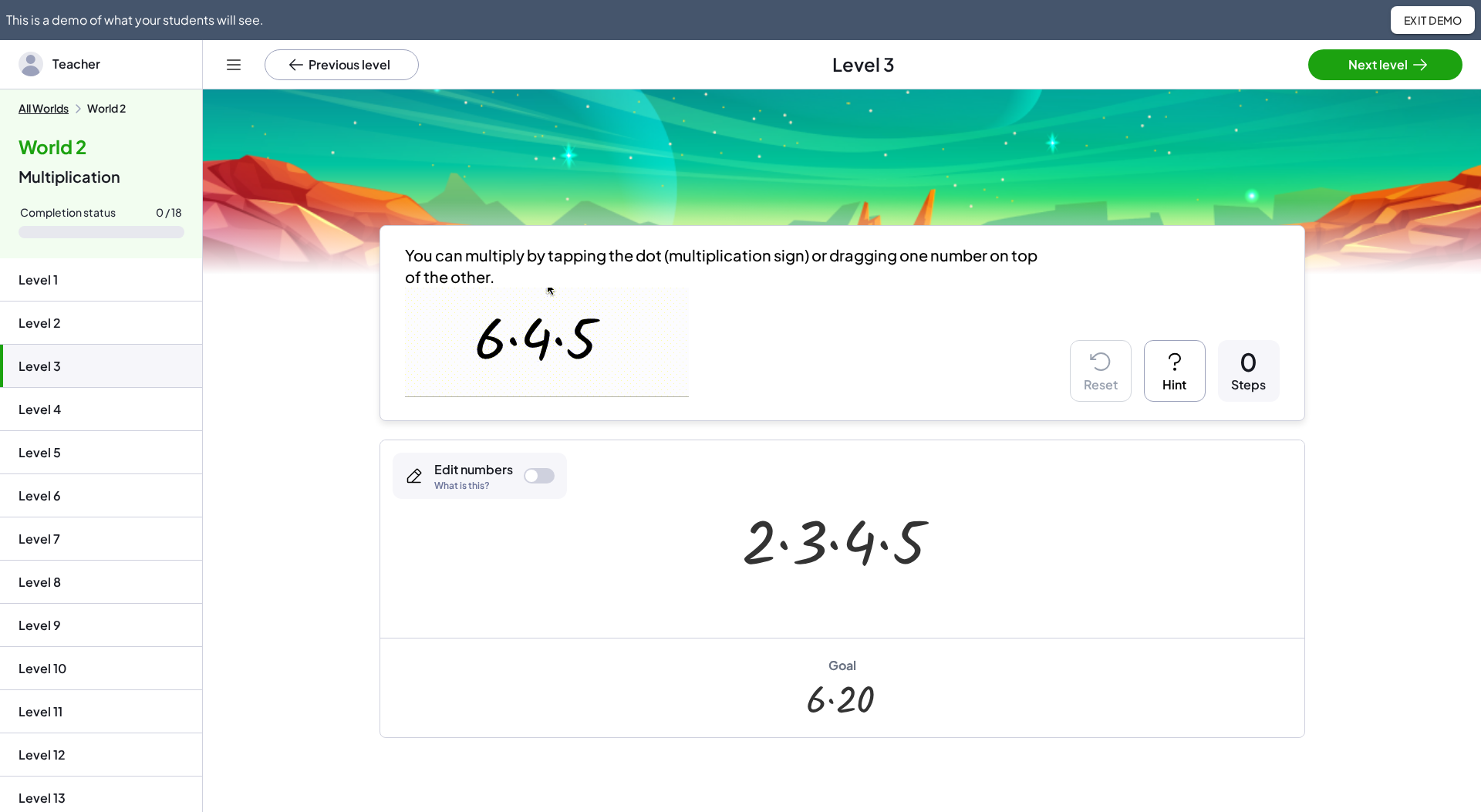
click at [287, 68] on button "Previous level" at bounding box center [342, 64] width 154 height 31
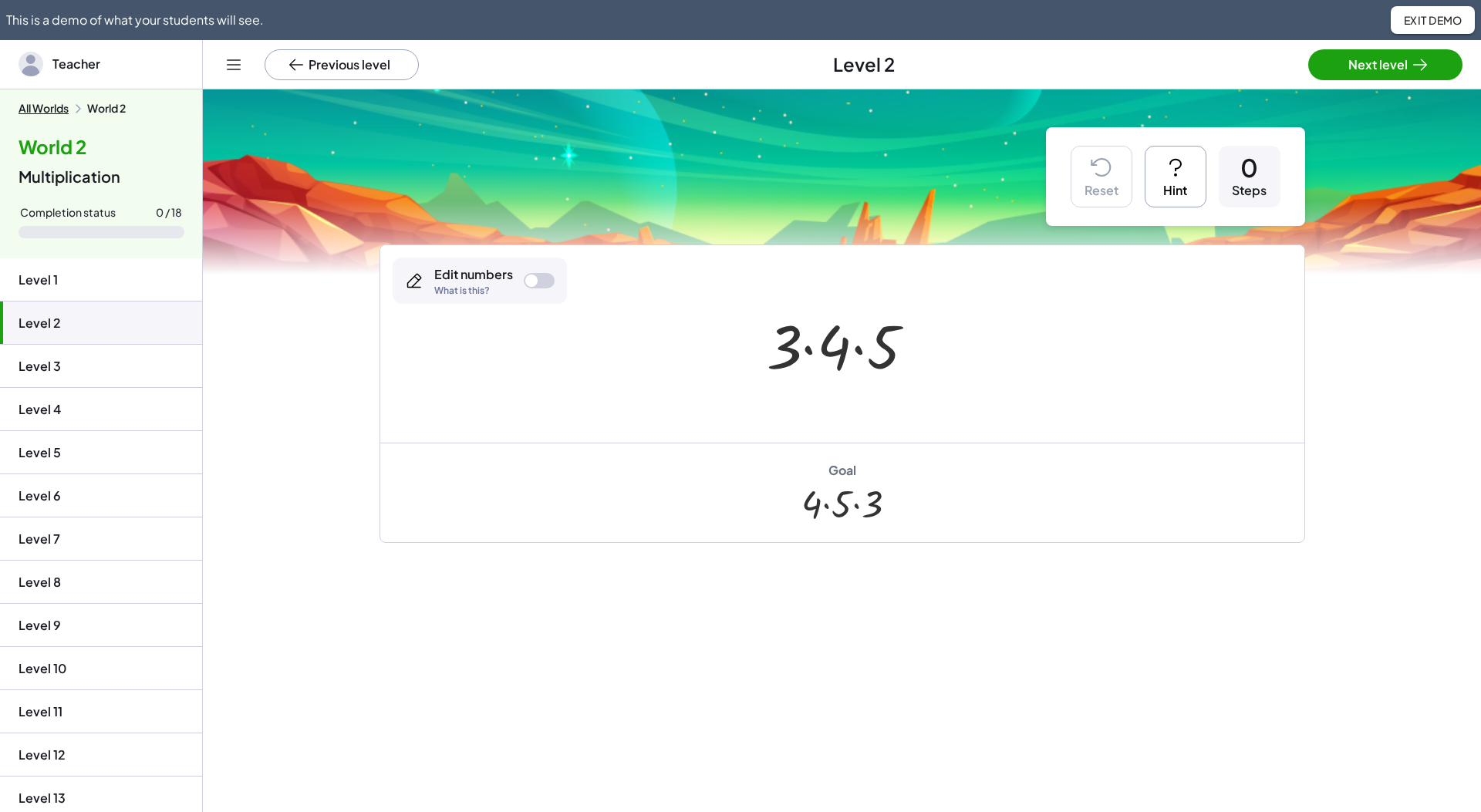
click at [287, 68] on button "Previous level" at bounding box center [342, 64] width 154 height 31
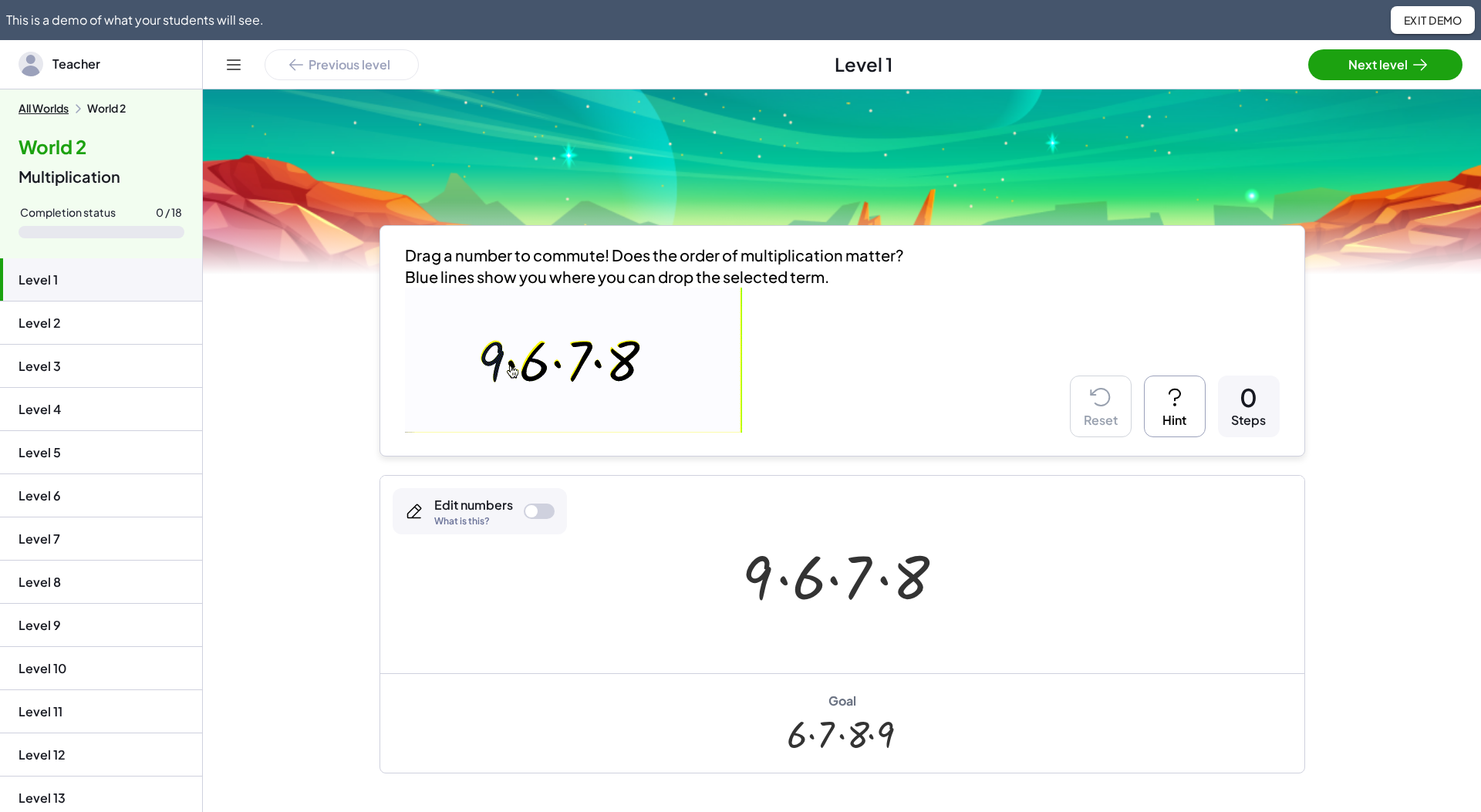
click at [73, 81] on div "Teacher" at bounding box center [101, 64] width 202 height 47
click at [70, 72] on span "Teacher" at bounding box center [118, 64] width 131 height 19
click at [240, 70] on icon at bounding box center [234, 65] width 19 height 19
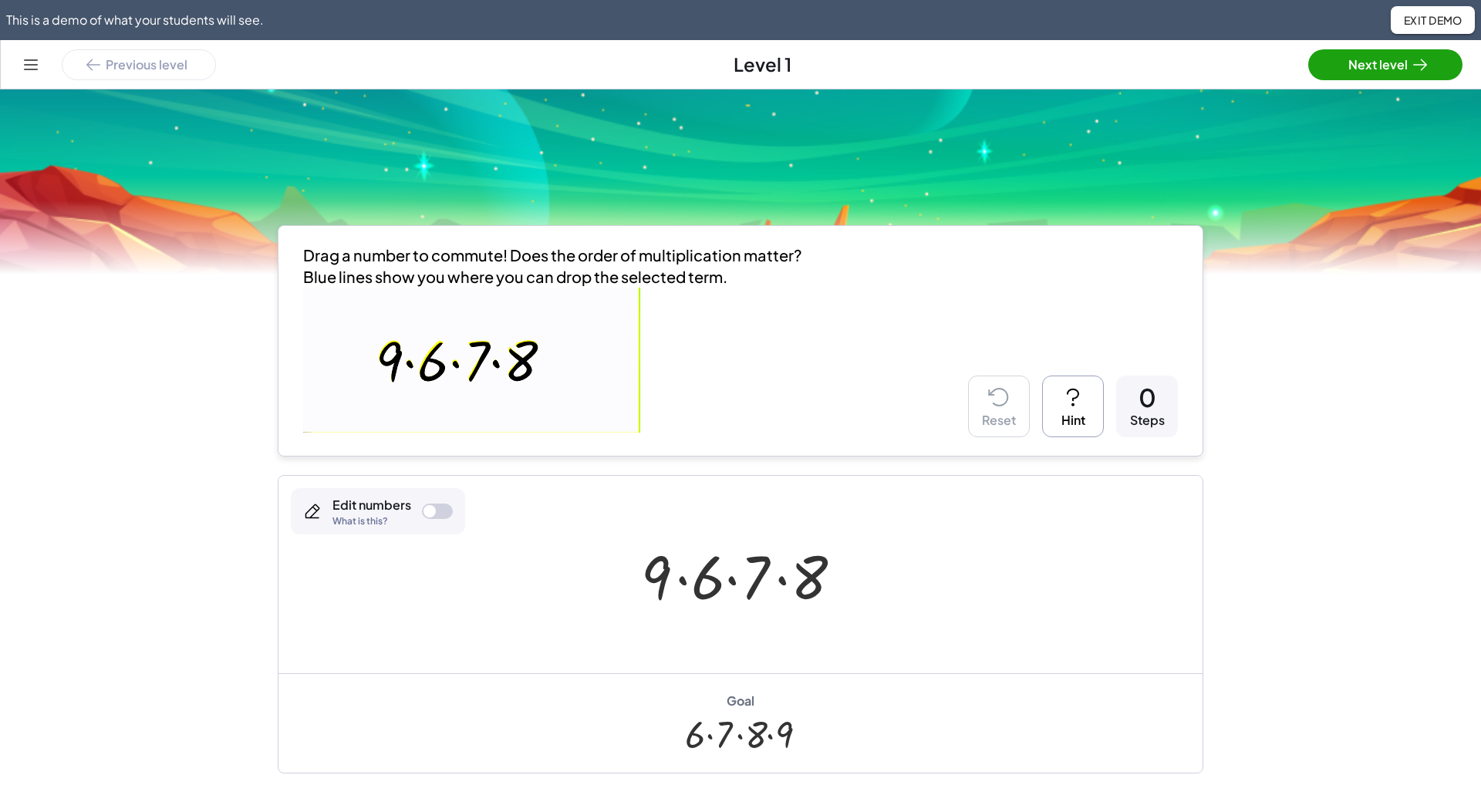
click at [42, 70] on div "Previous level Level 1 Next level" at bounding box center [740, 64] width 1481 height 49
click at [36, 64] on icon at bounding box center [31, 65] width 19 height 19
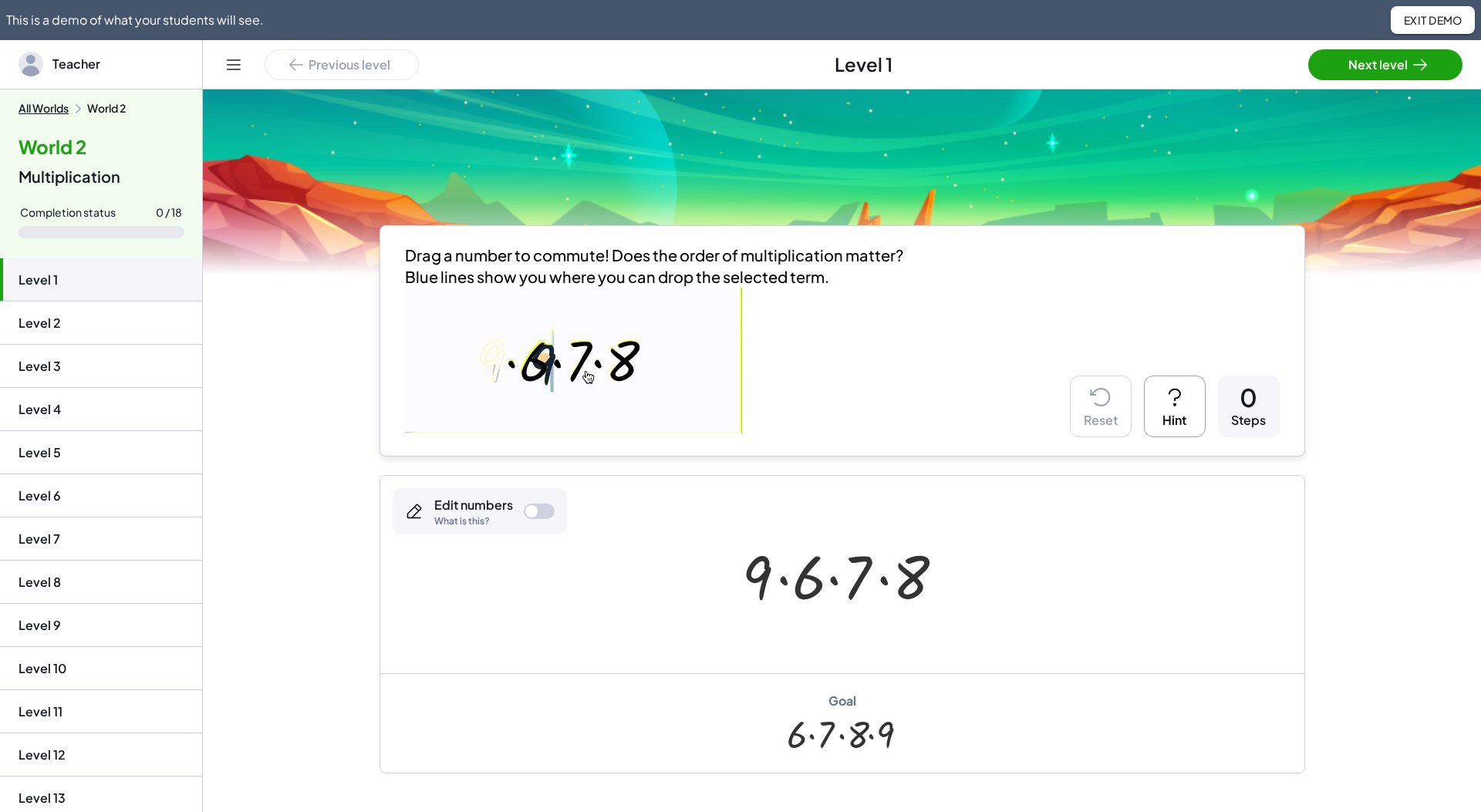
click at [1425, 28] on button "Exit Demo" at bounding box center [1433, 19] width 84 height 28
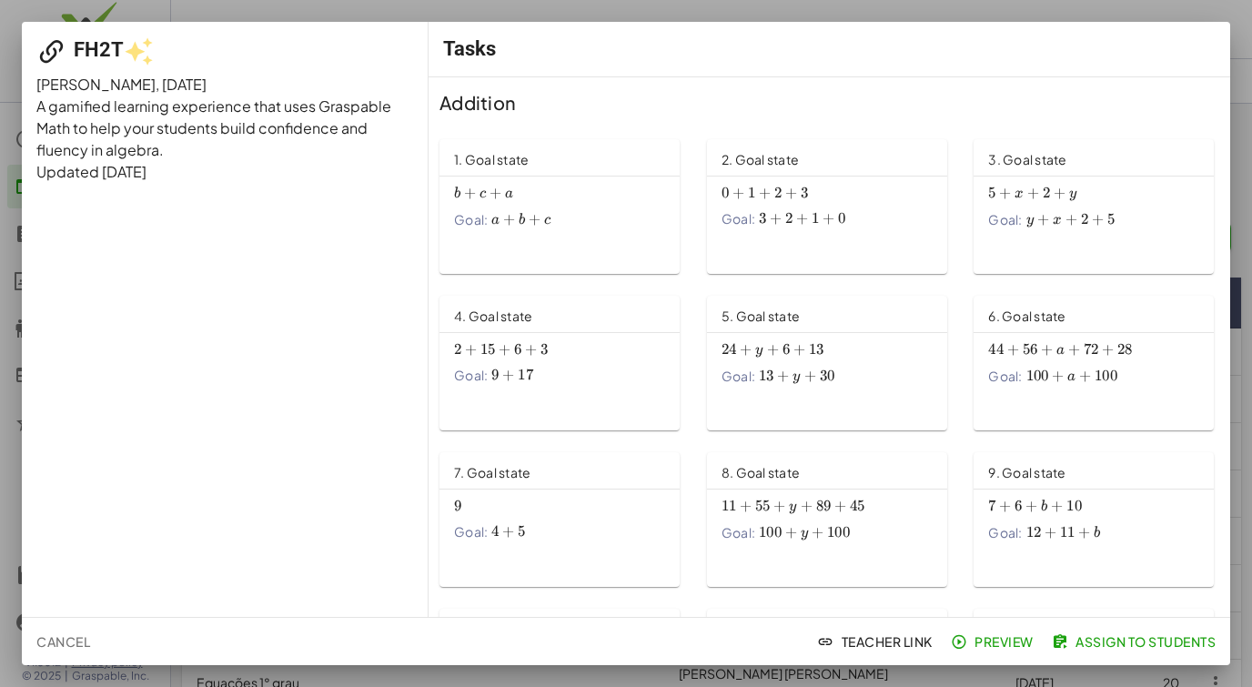
click at [998, 653] on button "Preview" at bounding box center [994, 641] width 94 height 33
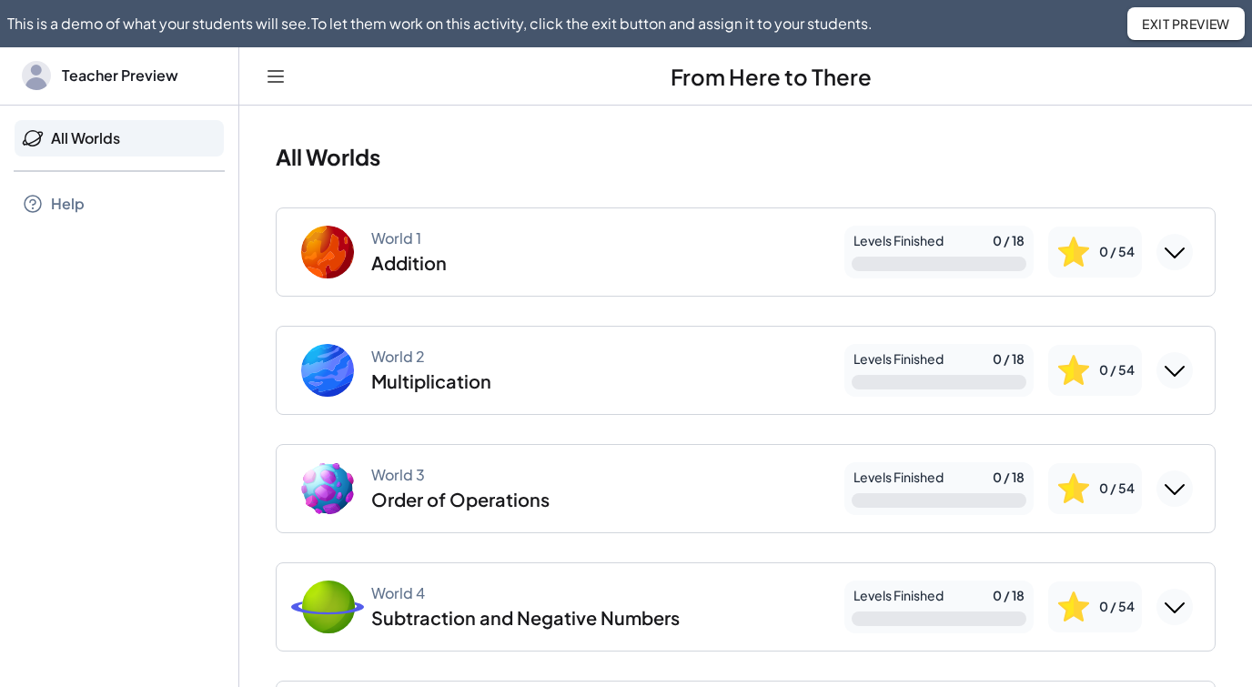
click at [1178, 261] on icon "Expand World 1" at bounding box center [1174, 252] width 29 height 29
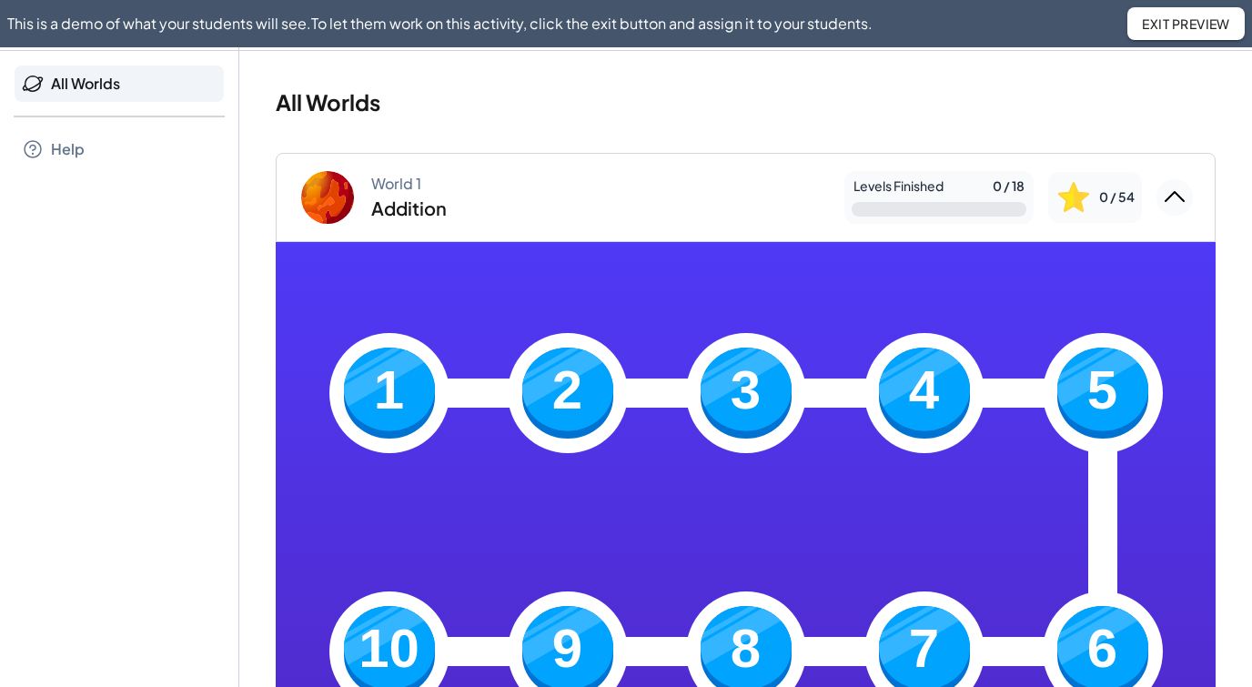
scroll to position [109, 0]
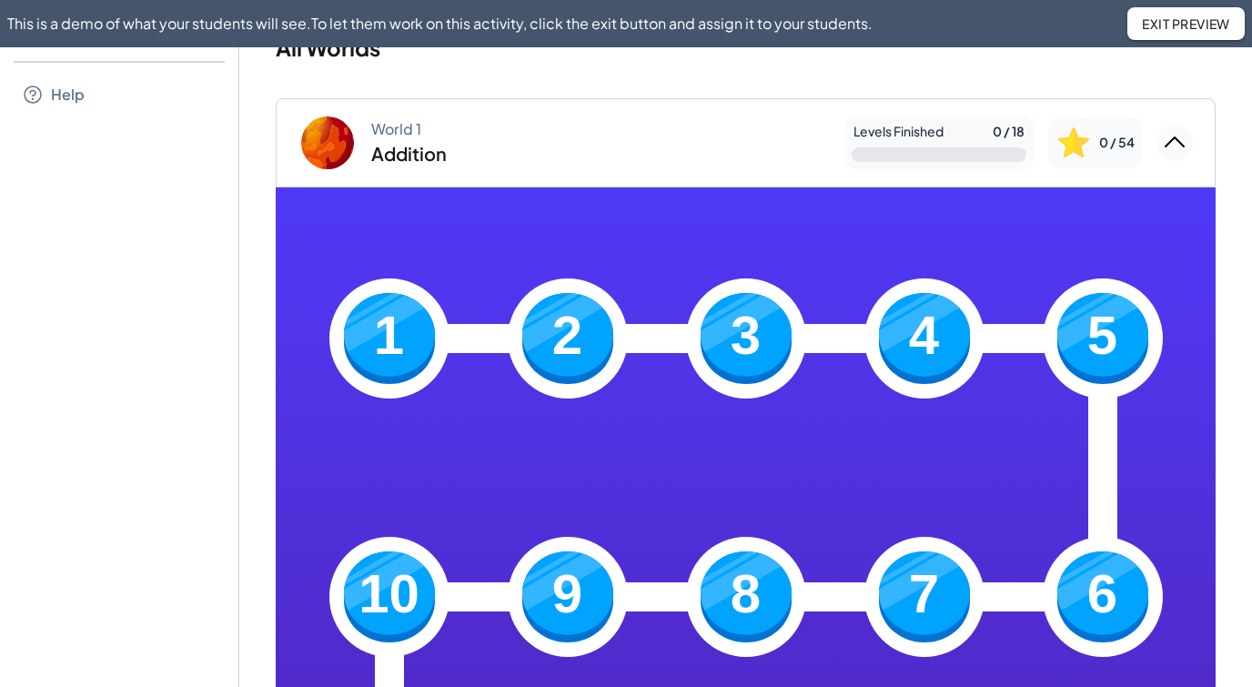
click at [376, 338] on img at bounding box center [389, 338] width 91 height 91
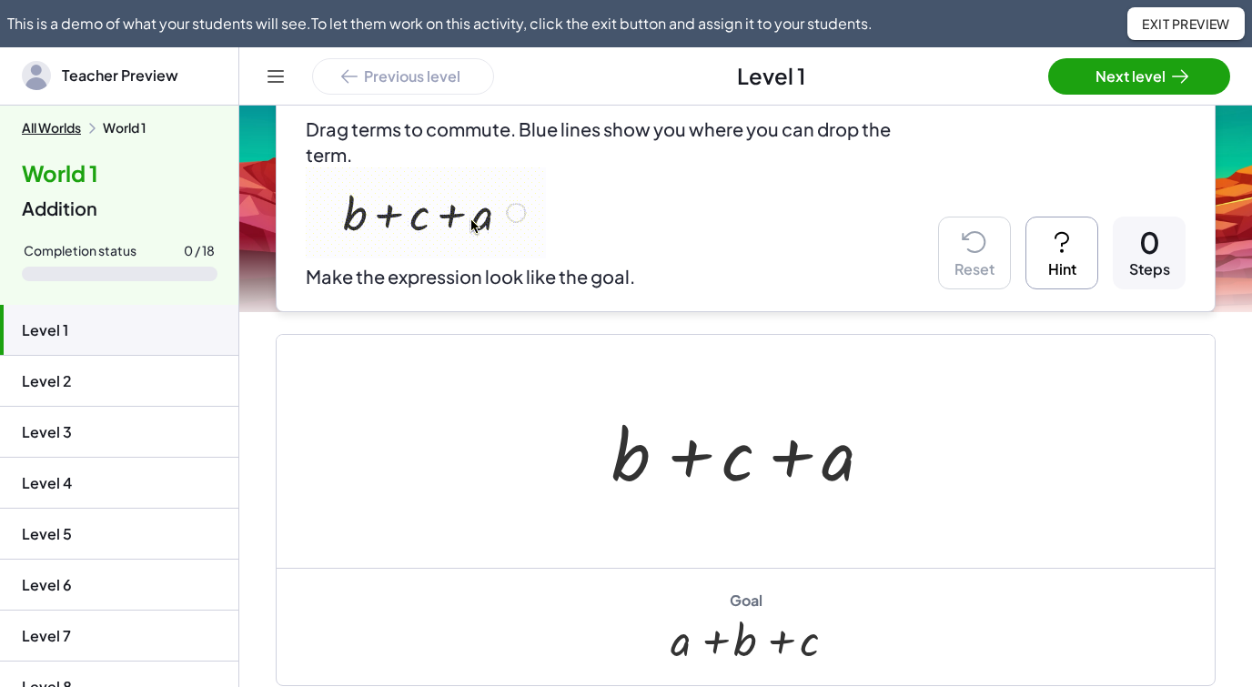
scroll to position [218, 0]
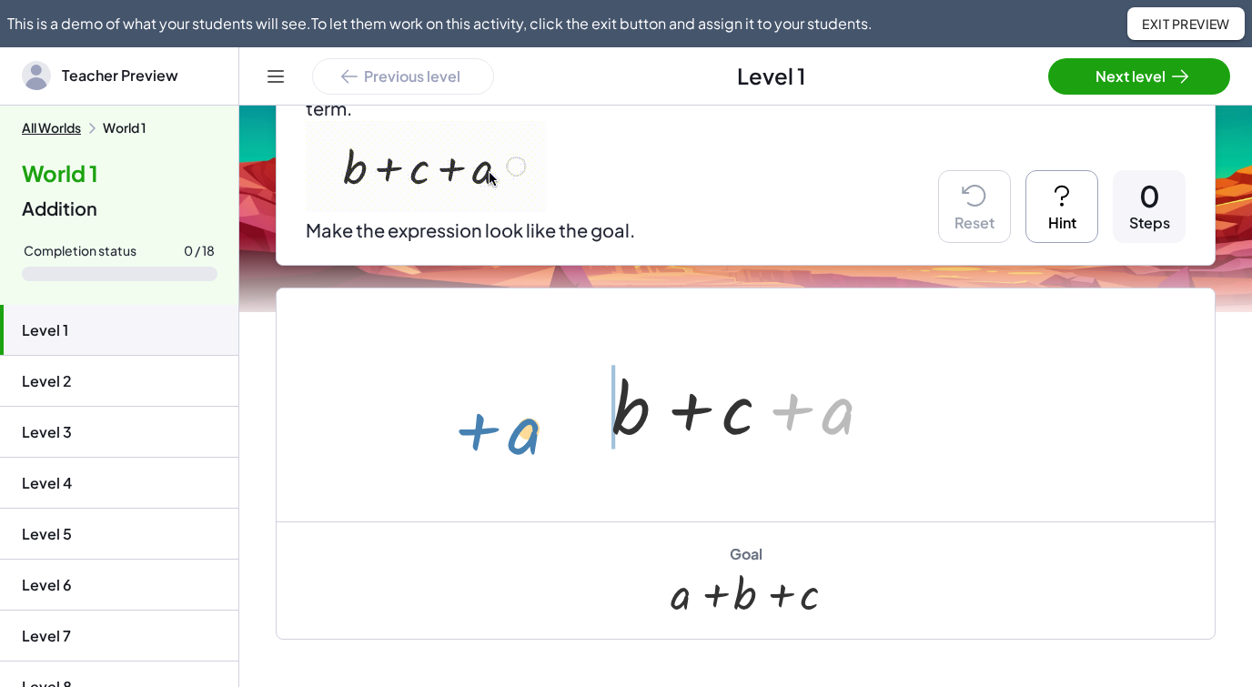
drag, startPoint x: 826, startPoint y: 410, endPoint x: 511, endPoint y: 431, distance: 315.6
click at [511, 431] on div "+ a + b + c + a" at bounding box center [746, 404] width 938 height 233
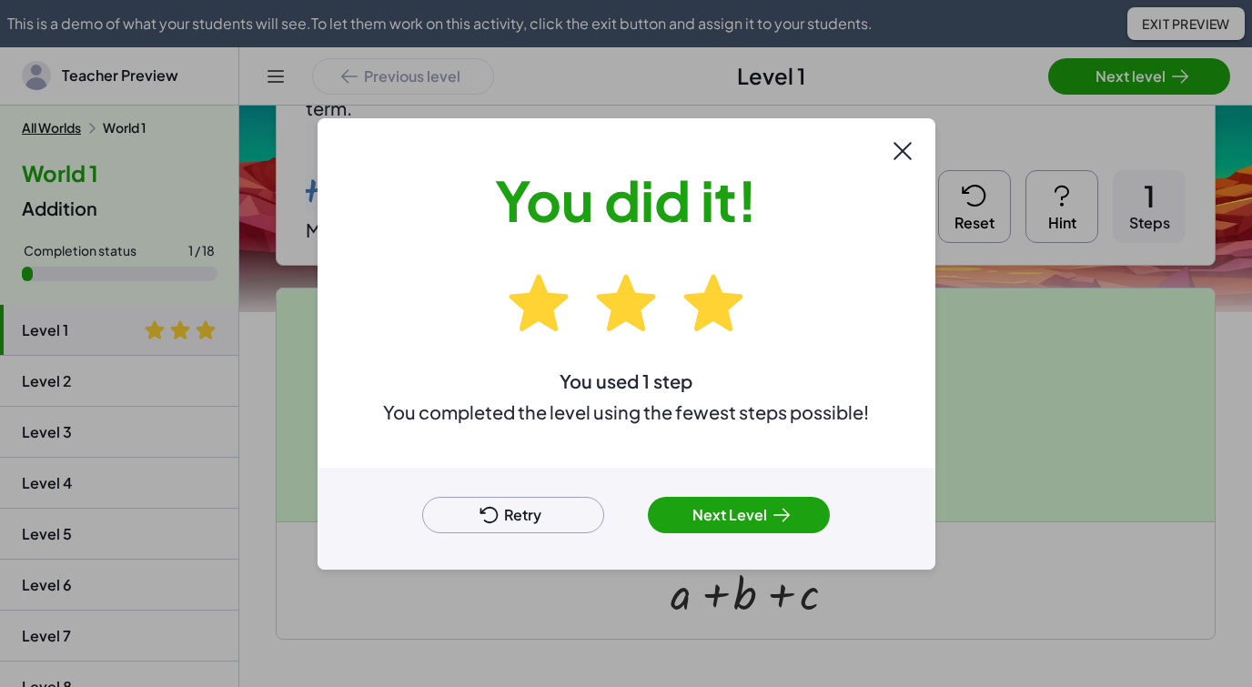
click at [909, 143] on icon at bounding box center [903, 151] width 16 height 16
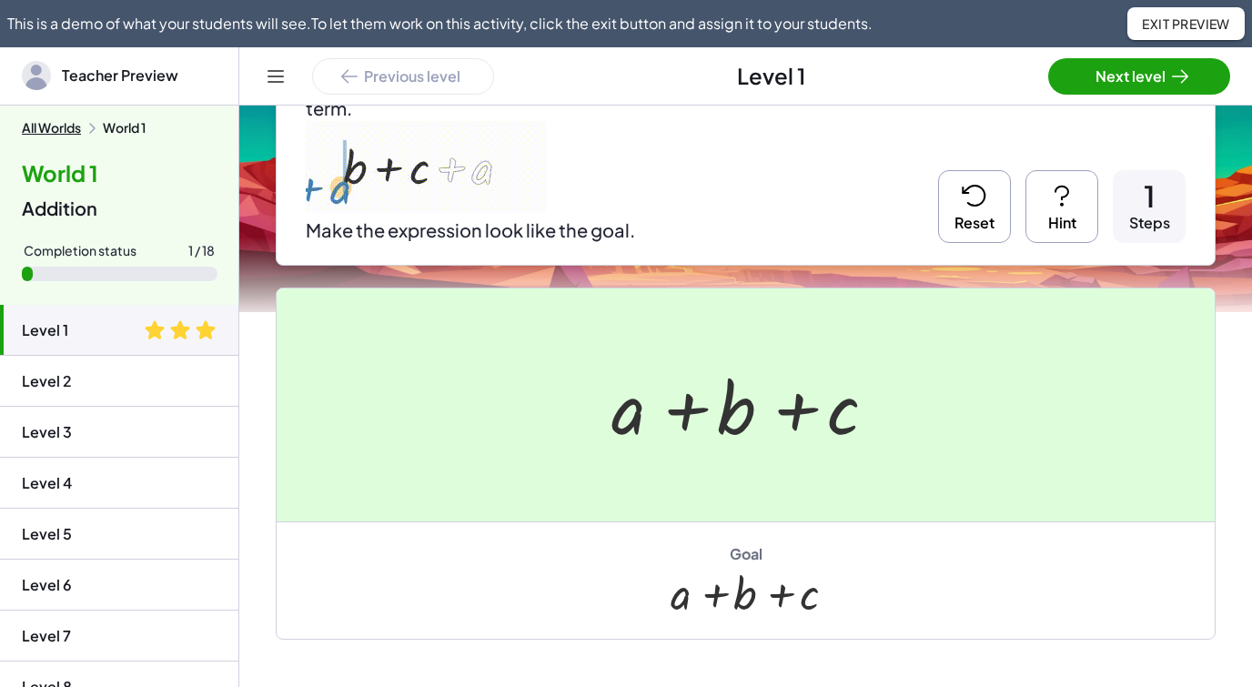
scroll to position [109, 0]
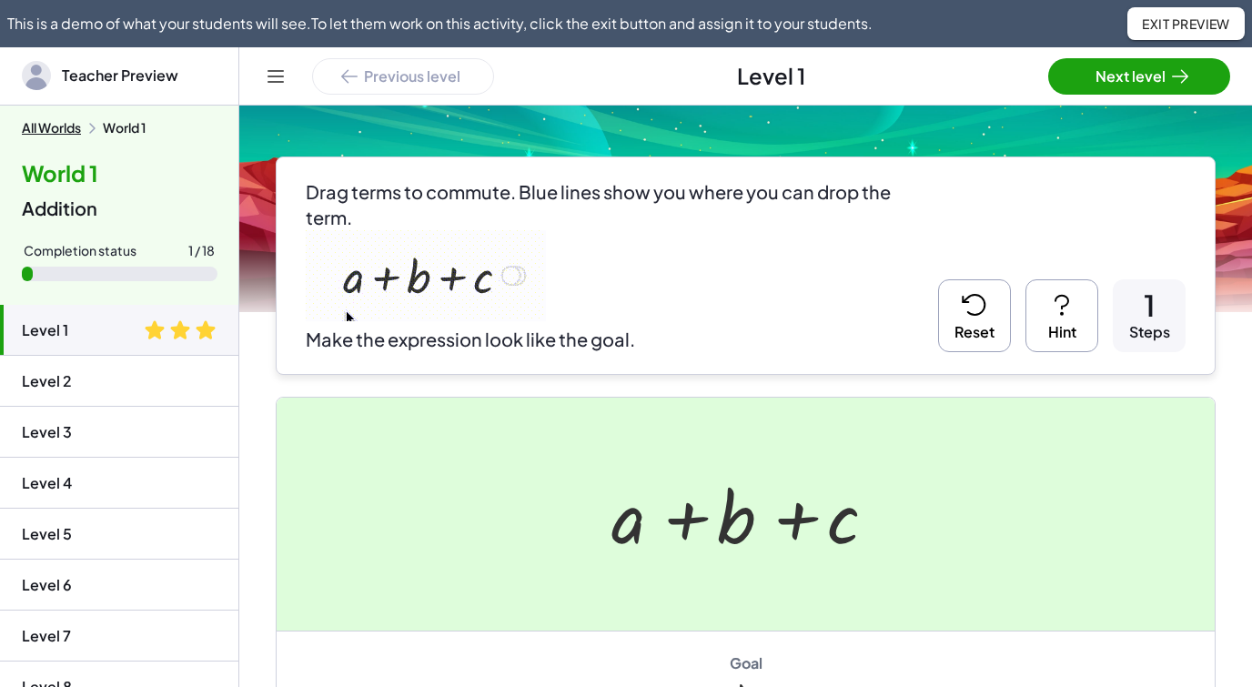
click at [977, 314] on icon at bounding box center [974, 305] width 22 height 20
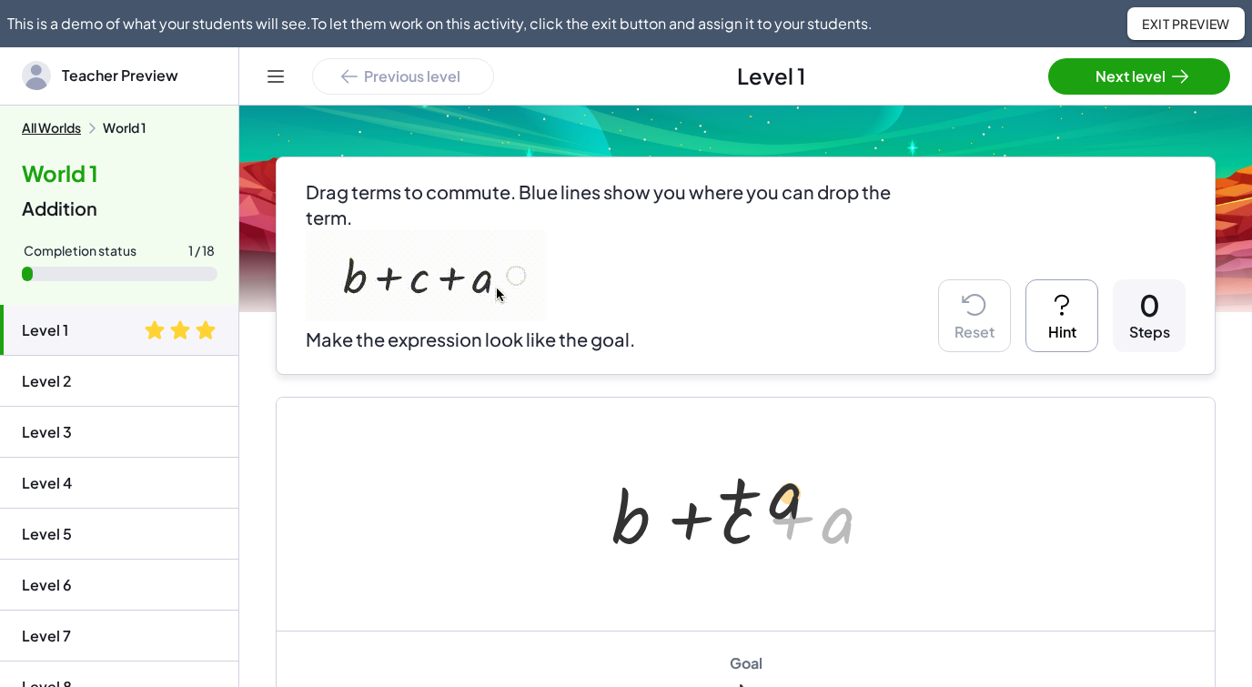
drag, startPoint x: 857, startPoint y: 521, endPoint x: 450, endPoint y: 499, distance: 407.4
click at [737, 516] on div "+ a + b + c + a" at bounding box center [737, 516] width 0 height 0
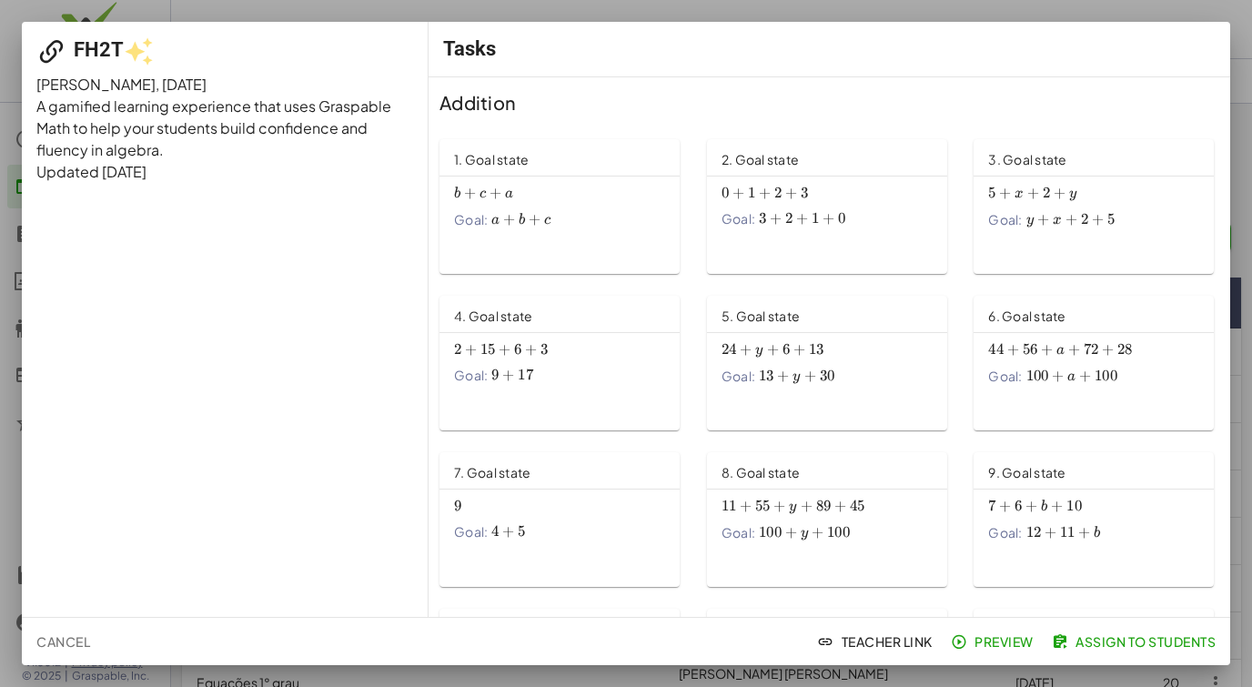
click at [996, 646] on span "Preview" at bounding box center [994, 641] width 79 height 16
click at [51, 643] on span "Cancel" at bounding box center [63, 641] width 54 height 16
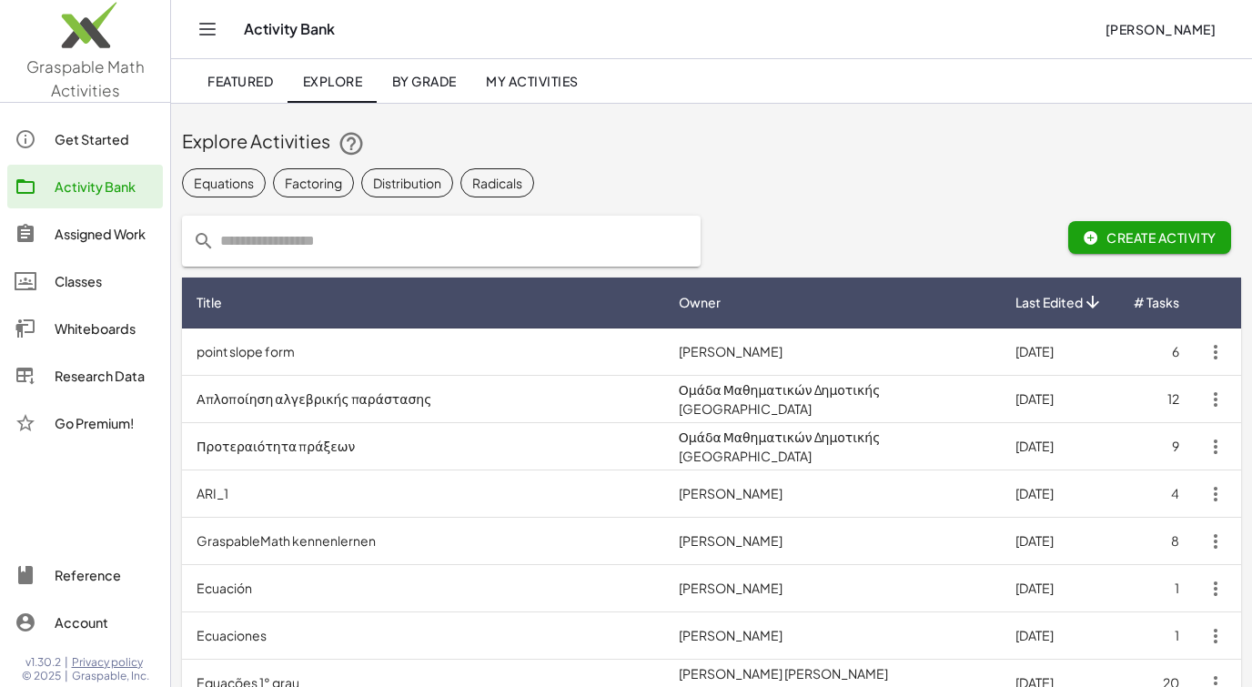
click at [52, 235] on div at bounding box center [35, 234] width 40 height 22
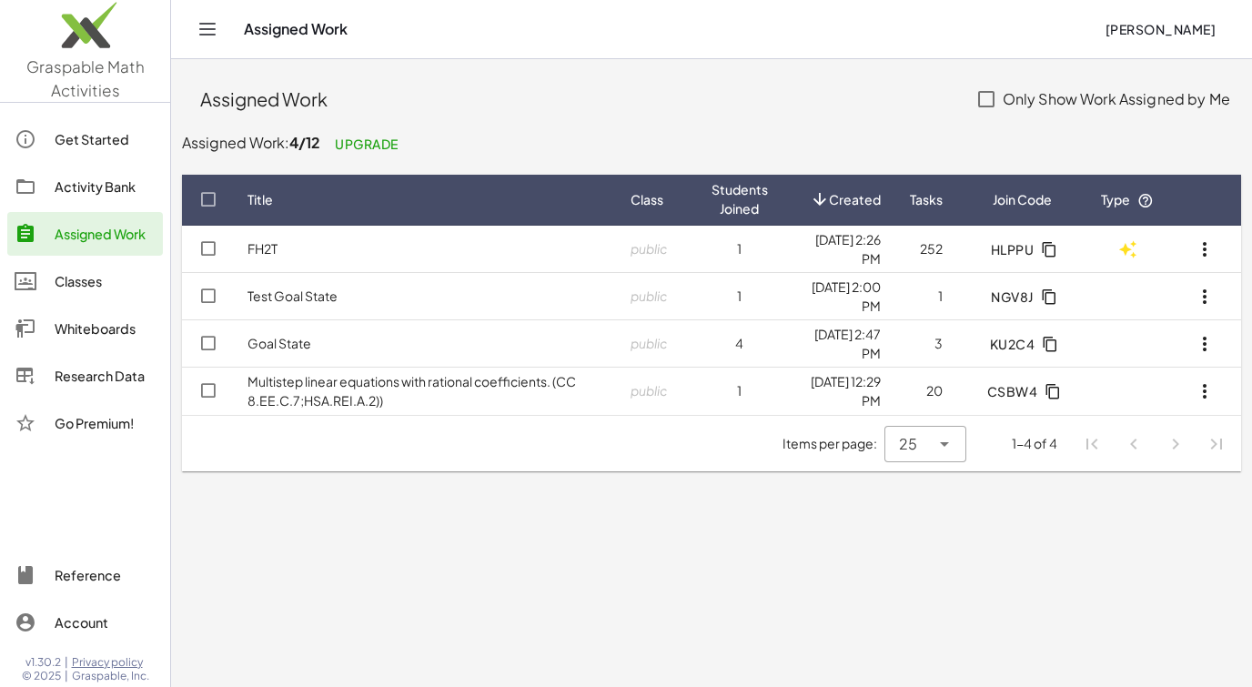
click at [56, 381] on div "Research Data" at bounding box center [105, 376] width 101 height 22
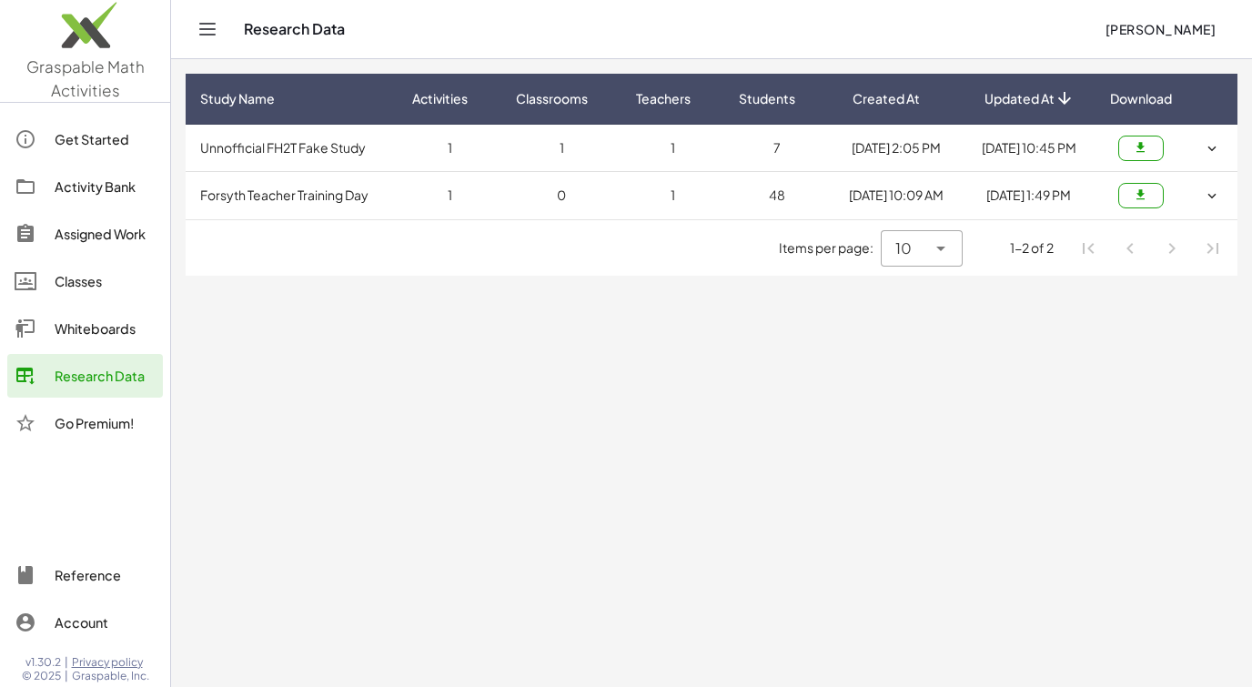
click at [68, 392] on link "Research Data" at bounding box center [85, 376] width 156 height 44
click at [1149, 157] on button "button" at bounding box center [1141, 148] width 46 height 25
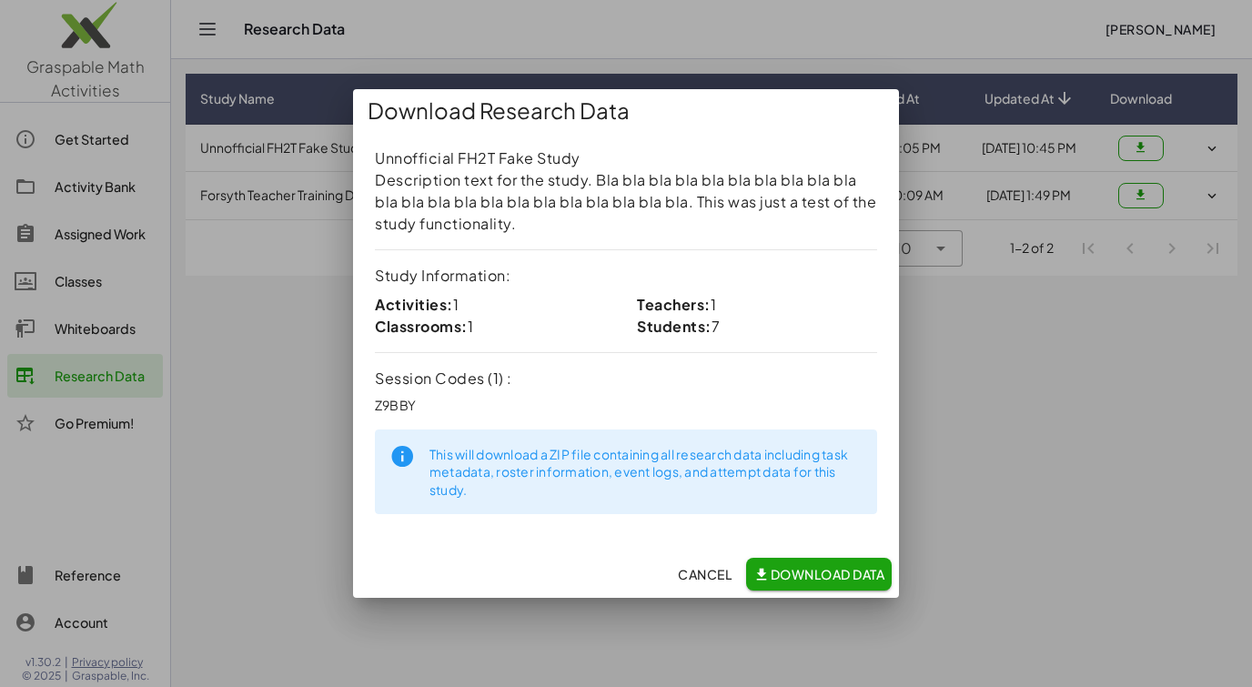
click at [609, 573] on div "Cancel Download Data" at bounding box center [626, 574] width 546 height 47
click at [698, 577] on span "Cancel" at bounding box center [705, 574] width 54 height 16
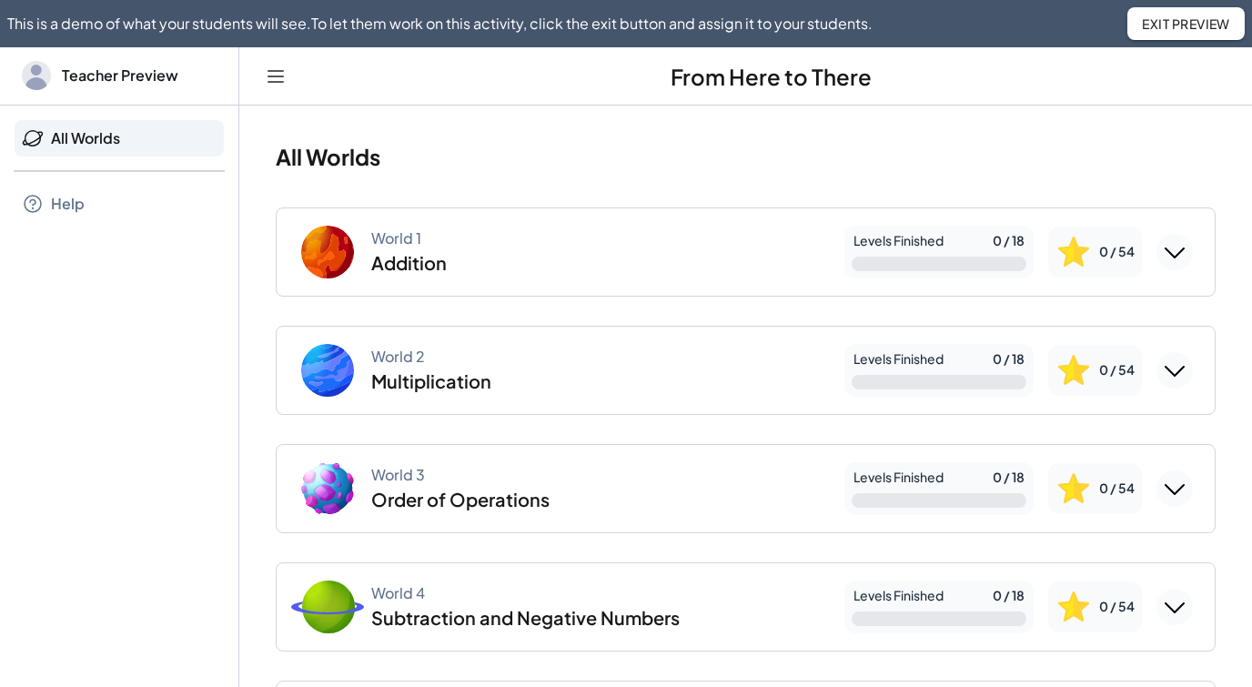
click at [1167, 263] on icon "Expand World 1" at bounding box center [1174, 252] width 29 height 29
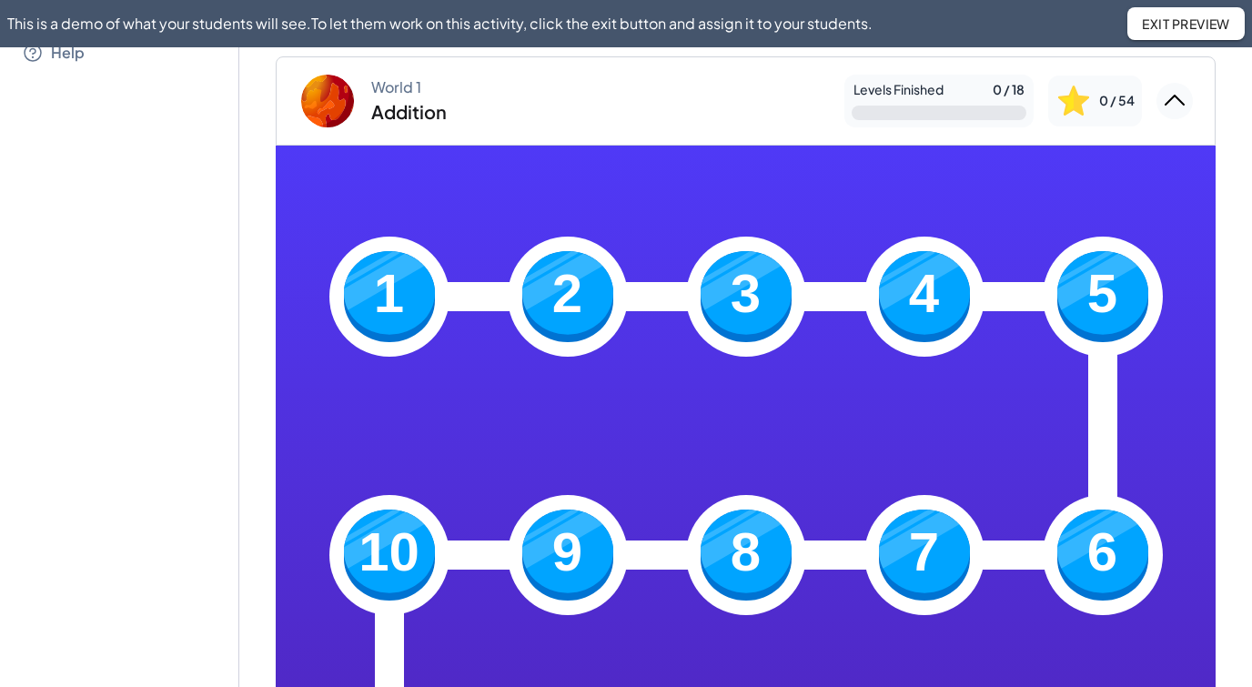
scroll to position [438, 0]
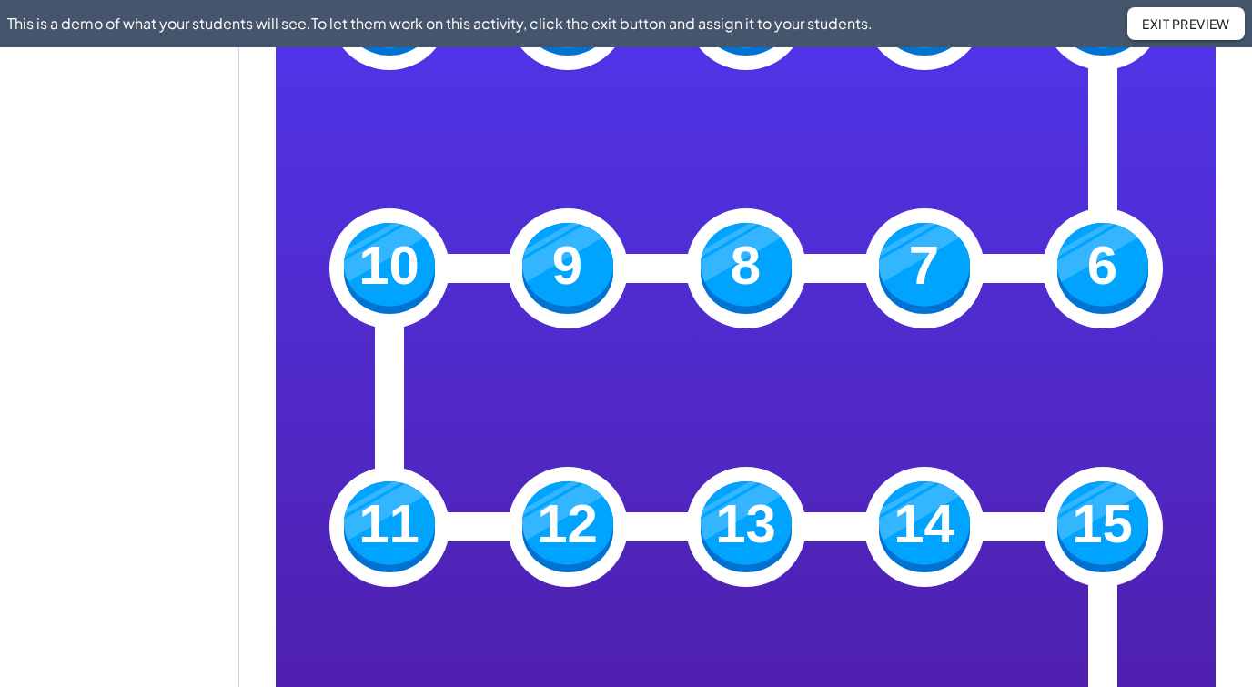
click at [581, 225] on img at bounding box center [567, 268] width 91 height 91
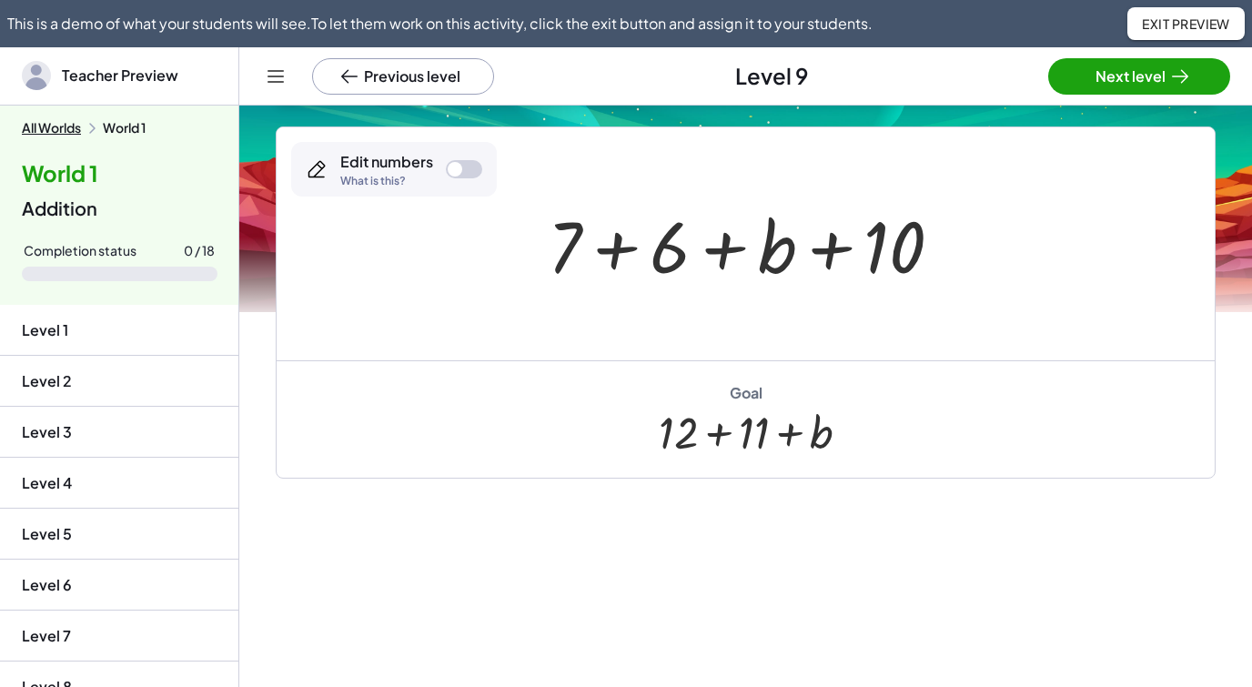
scroll to position [319, 0]
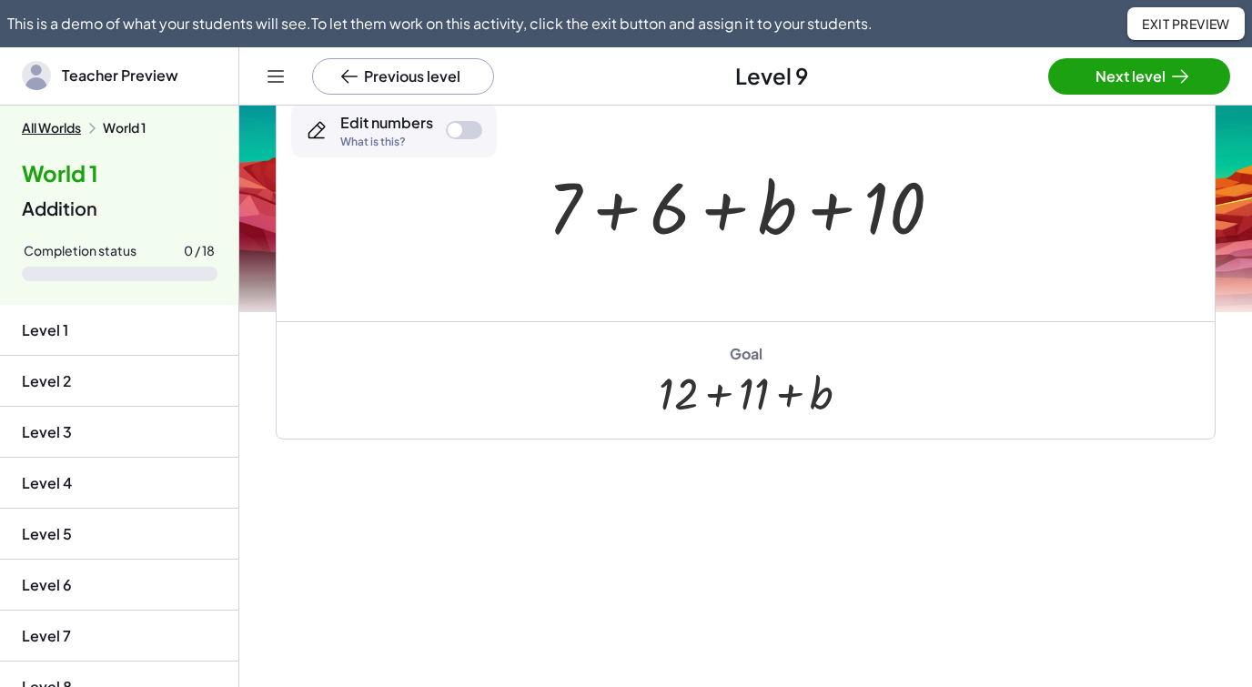
click at [51, 560] on li "Level 5" at bounding box center [119, 585] width 238 height 51
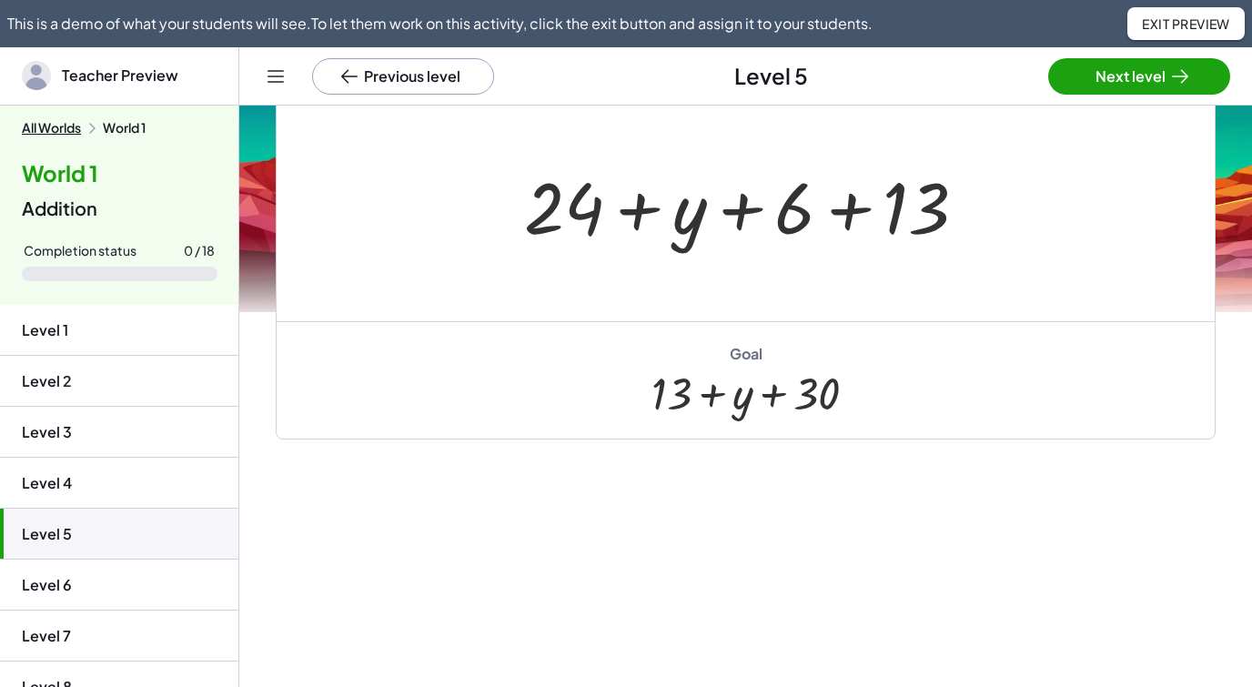
click at [56, 662] on li "Level 7" at bounding box center [119, 687] width 238 height 51
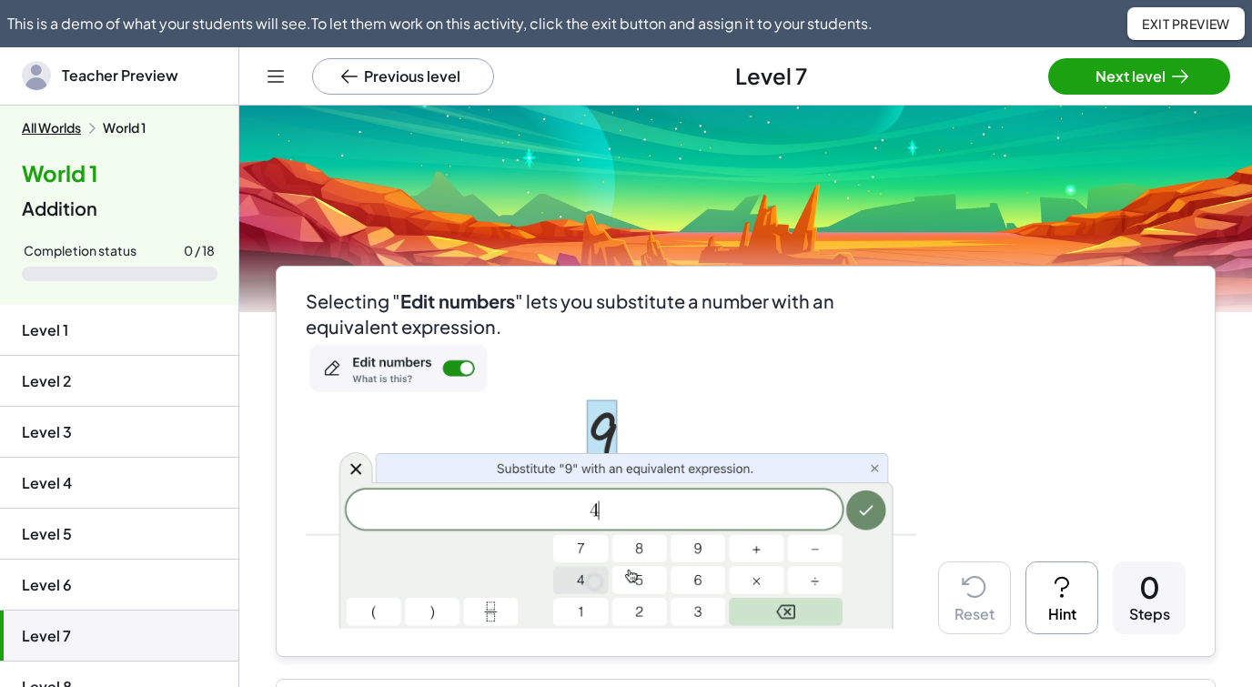
click at [434, 376] on img at bounding box center [611, 483] width 611 height 289
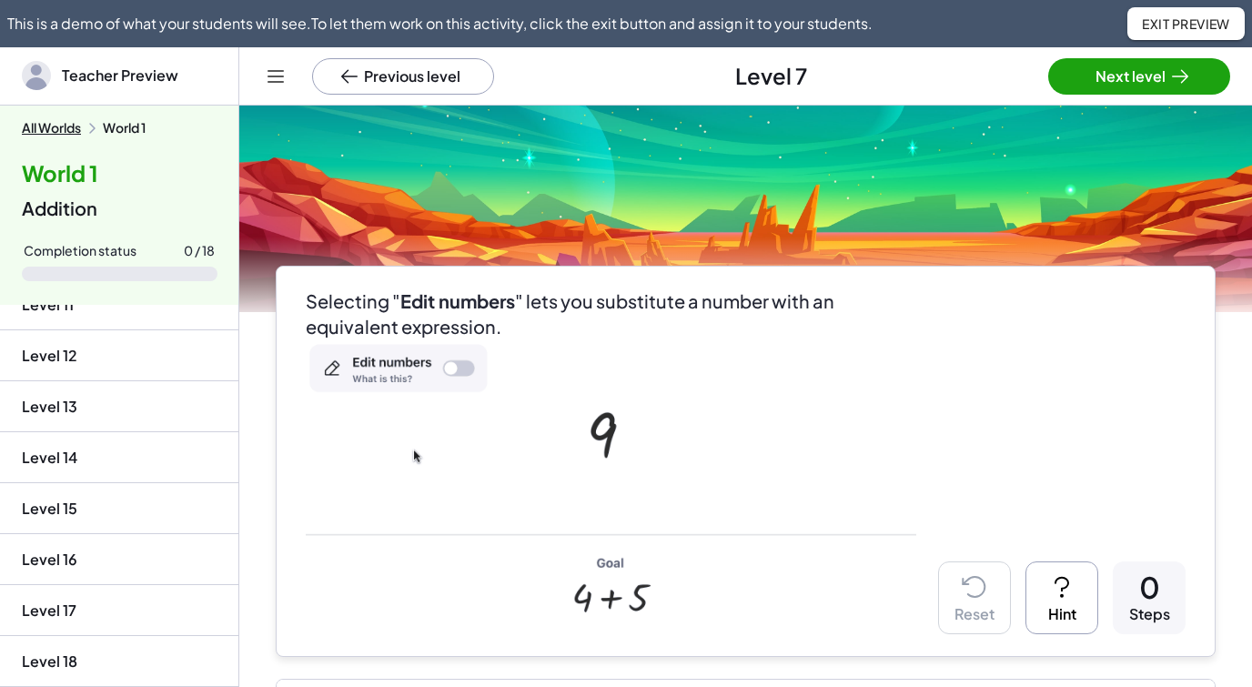
click at [84, 636] on li "Level 17" at bounding box center [119, 661] width 238 height 51
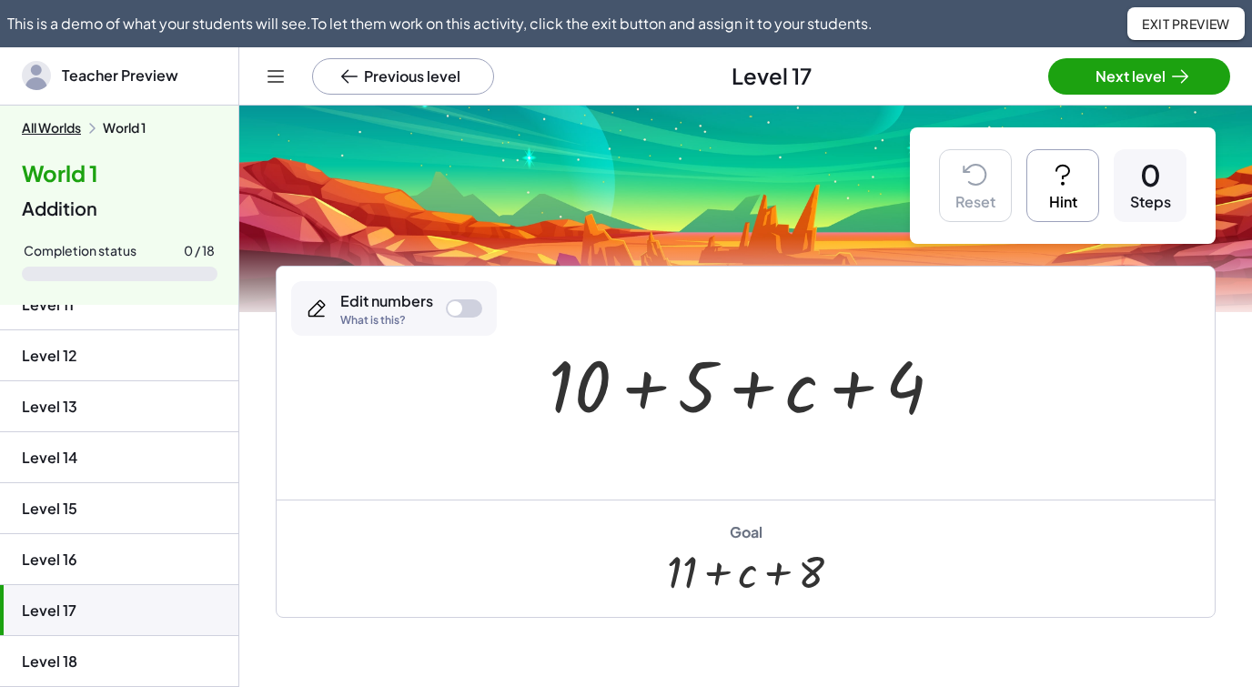
click at [1067, 166] on icon at bounding box center [1063, 172] width 13 height 14
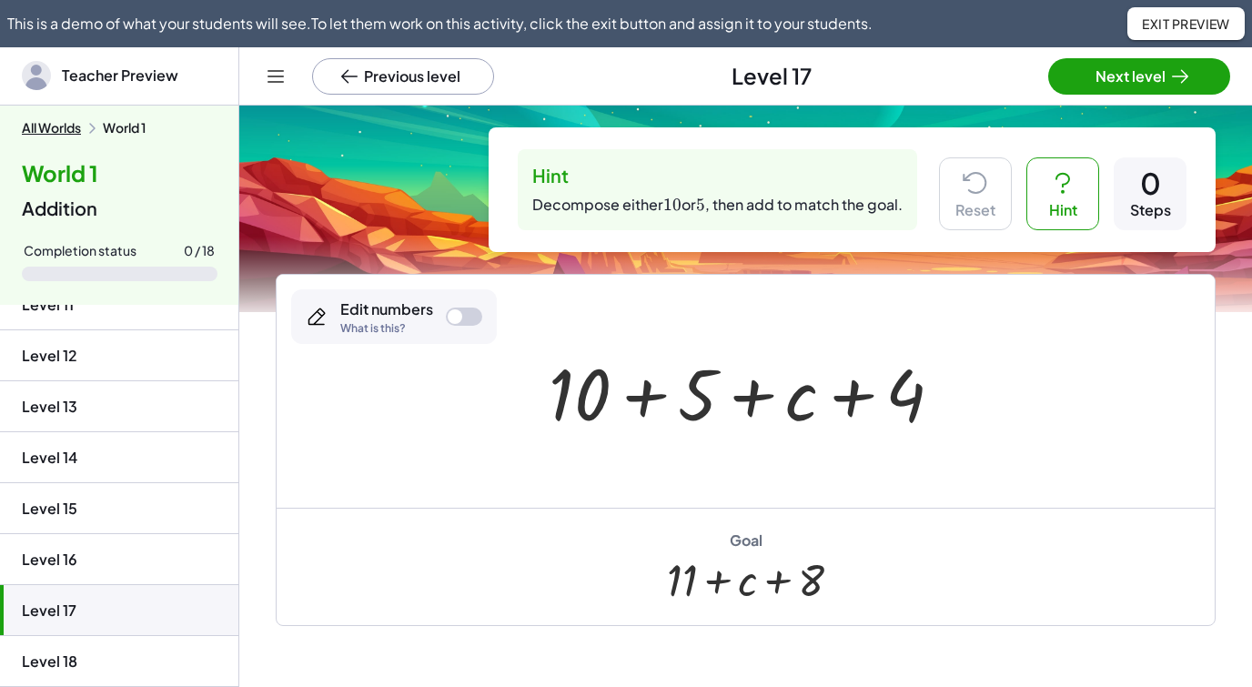
click at [1061, 169] on icon at bounding box center [1062, 182] width 29 height 29
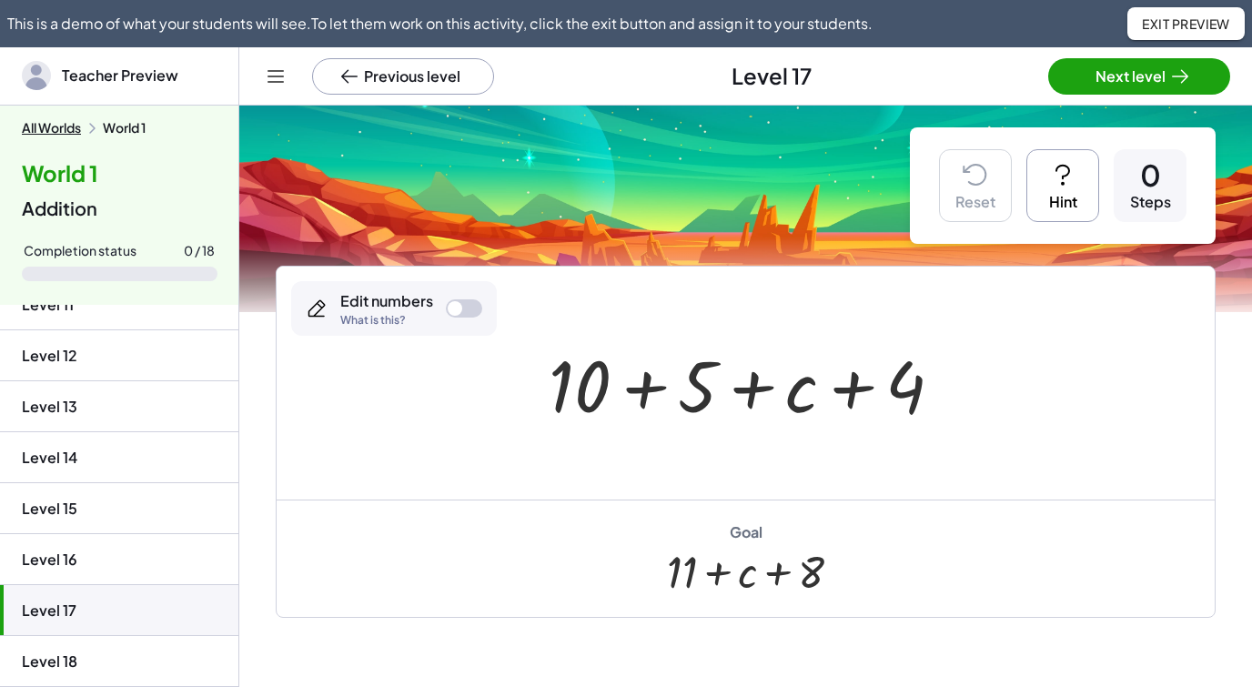
click at [1061, 169] on icon at bounding box center [1062, 174] width 29 height 29
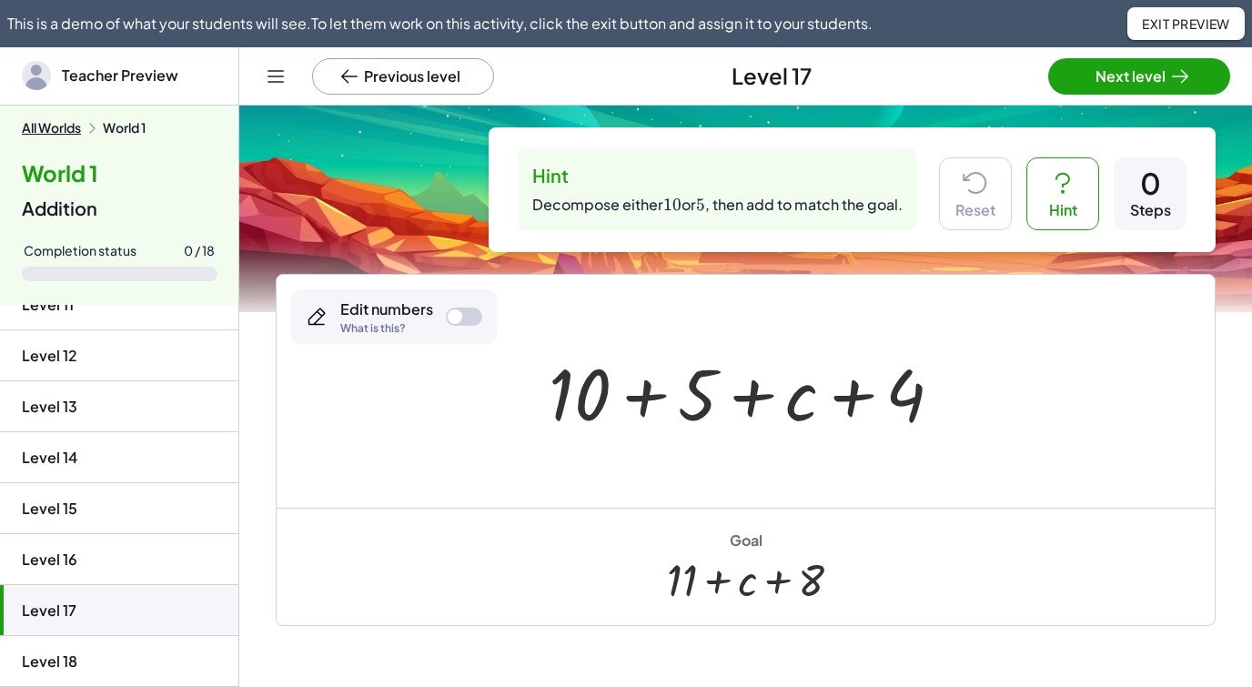
click at [1061, 169] on icon at bounding box center [1062, 182] width 29 height 29
